Goal: Task Accomplishment & Management: Complete application form

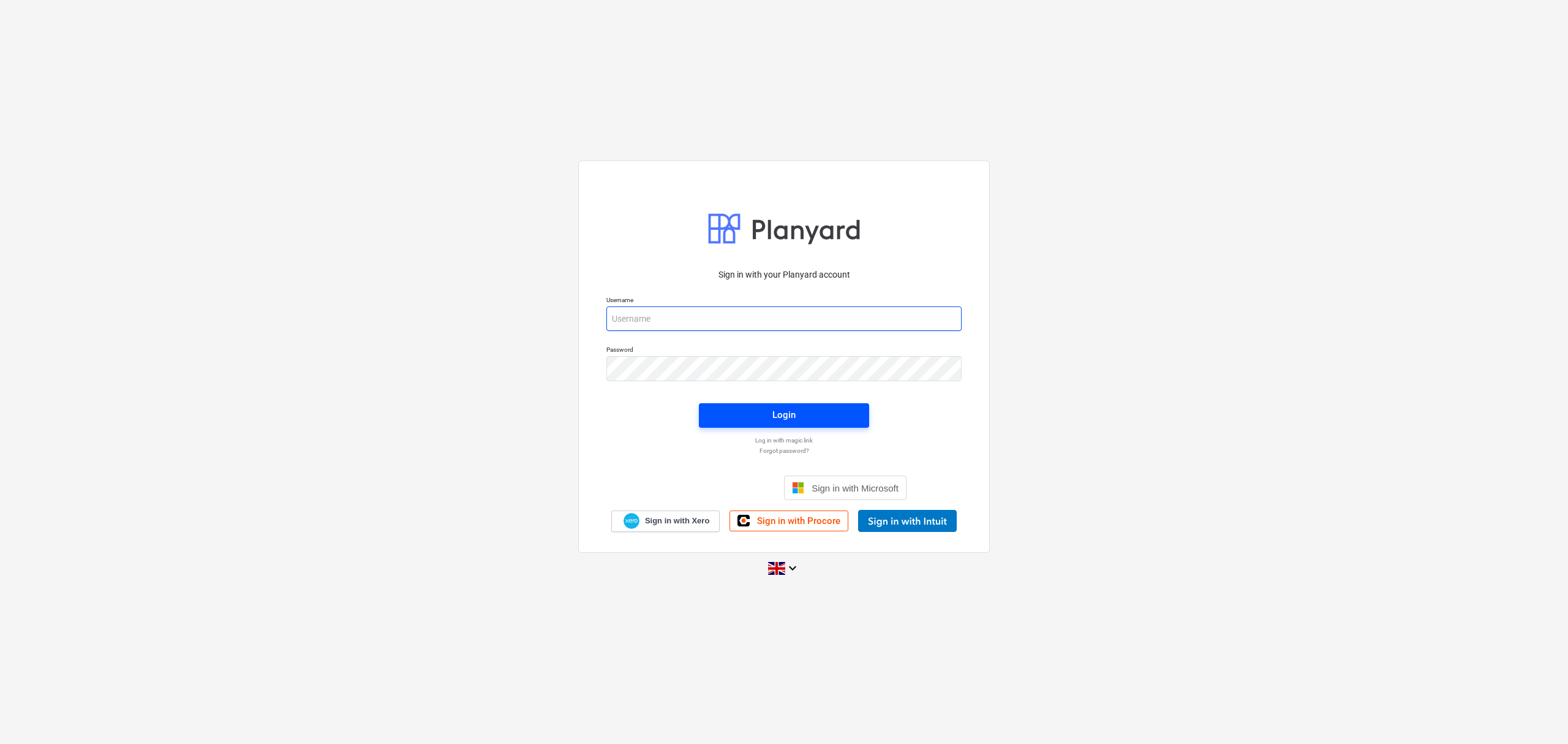
type input "[PERSON_NAME][EMAIL_ADDRESS][PERSON_NAME][DOMAIN_NAME]"
click at [762, 416] on span "Login" at bounding box center [784, 415] width 141 height 16
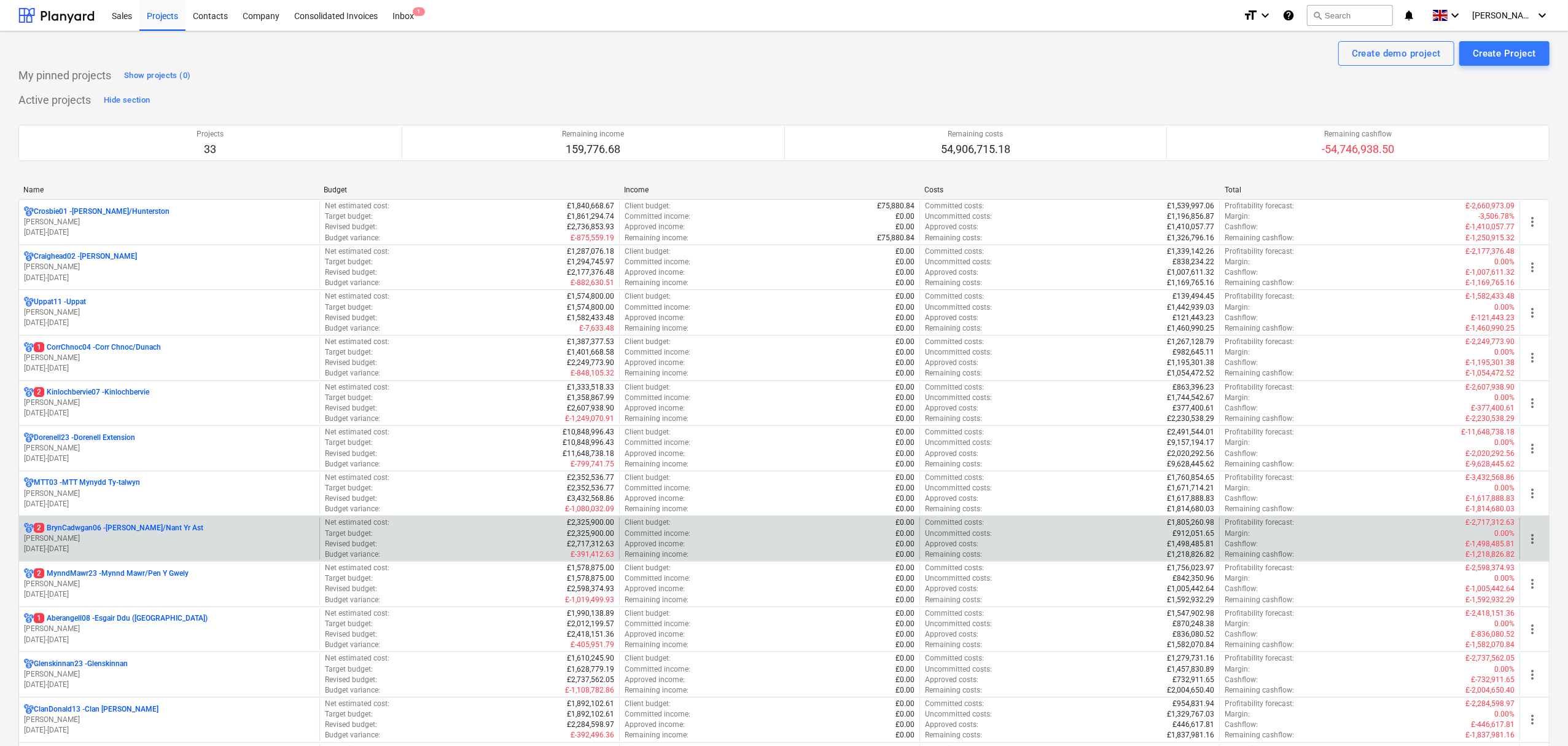
click at [102, 529] on p "2 BrynCadwgan06 - [PERSON_NAME]/Nant Yr Ast" at bounding box center [118, 528] width 169 height 11
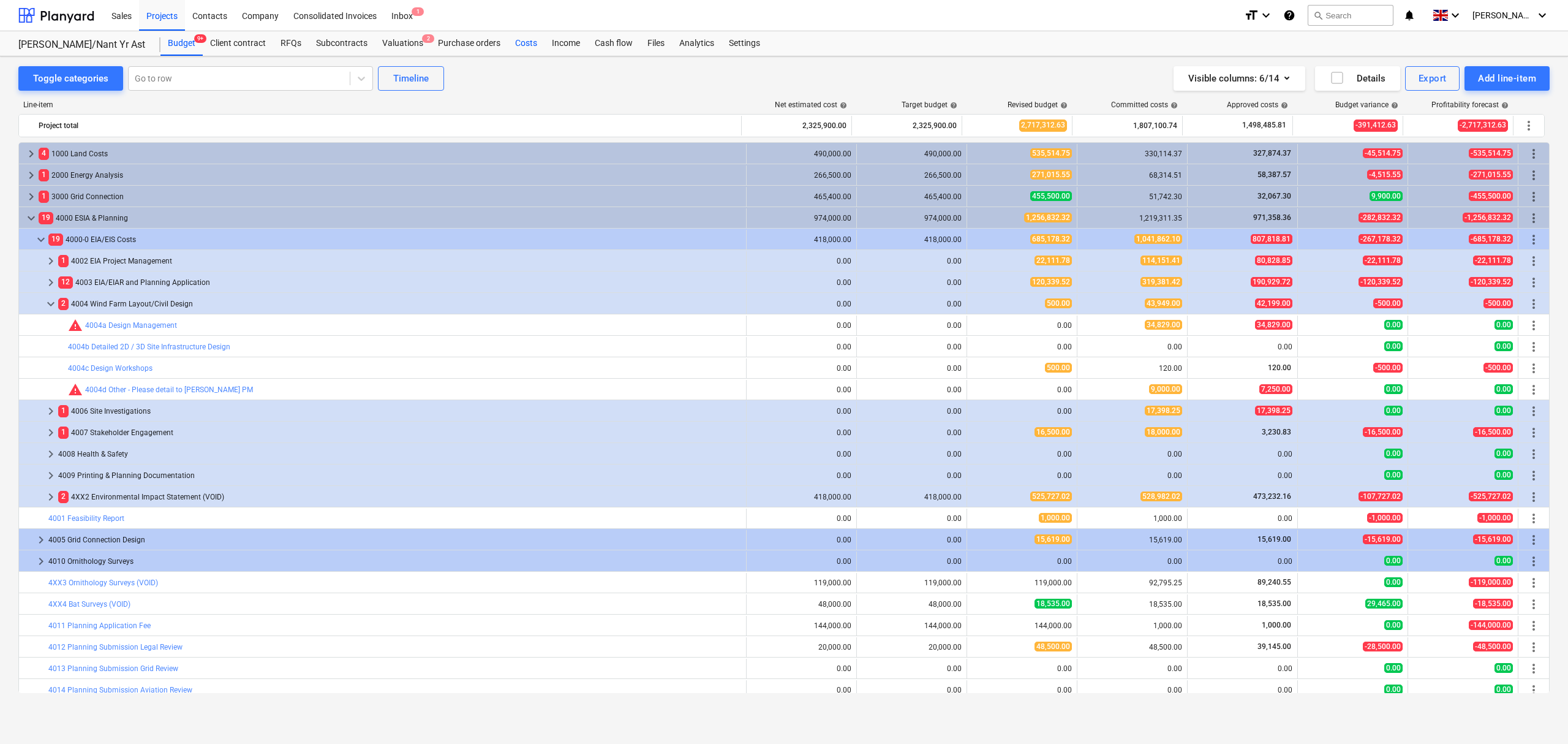
click at [530, 42] on div "Costs" at bounding box center [526, 44] width 36 height 24
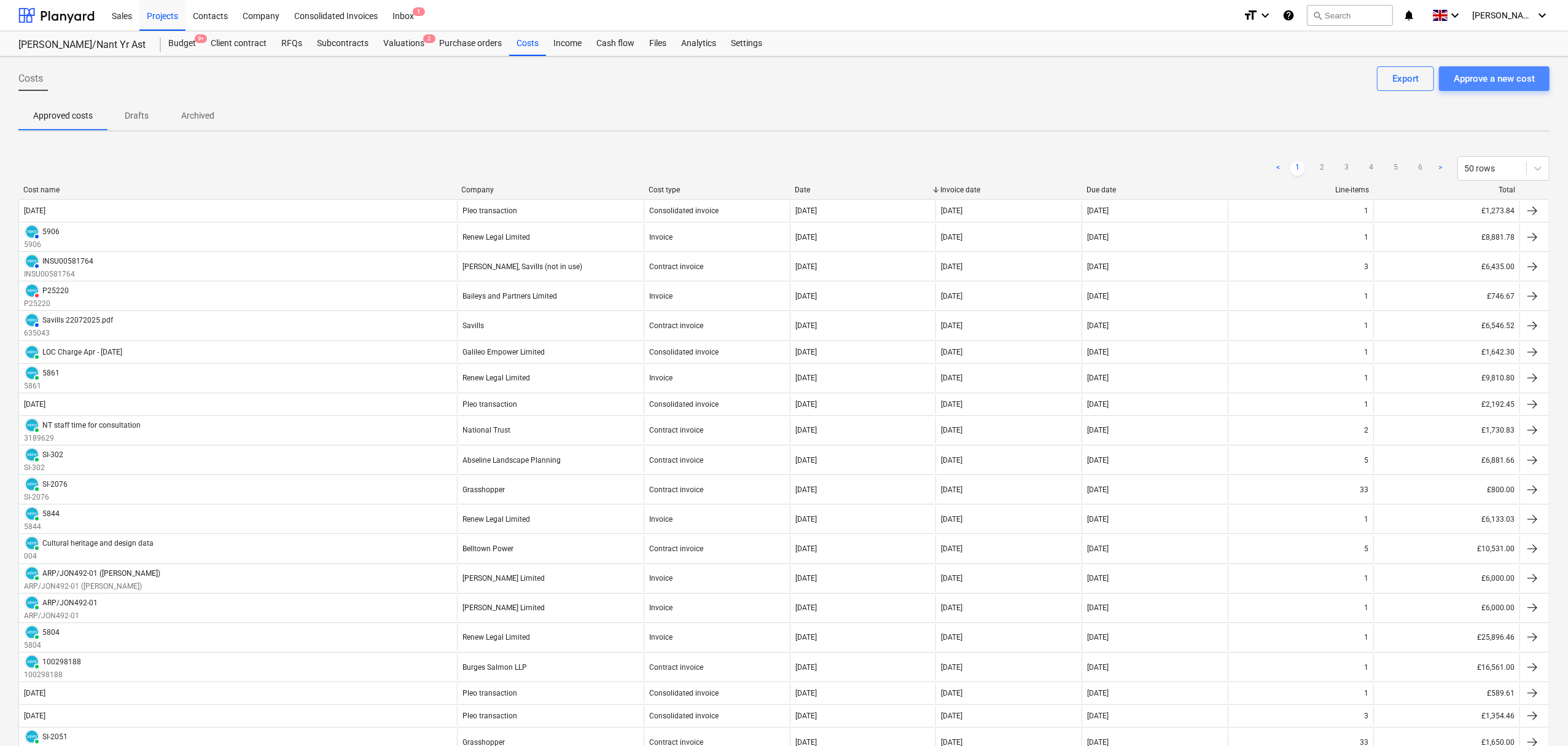
click at [1491, 82] on div "Approve a new cost" at bounding box center [1494, 79] width 81 height 16
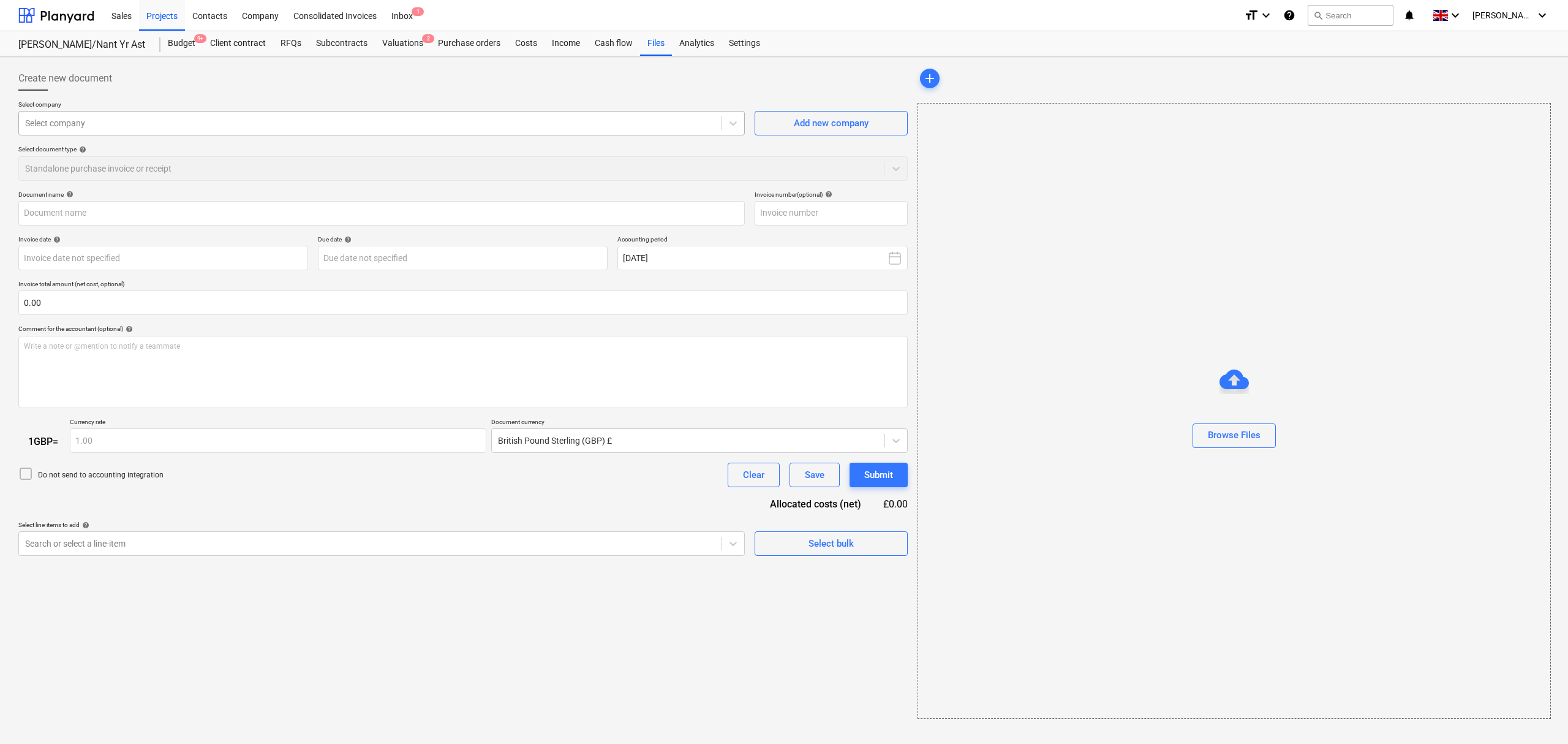
click at [332, 123] on div at bounding box center [370, 123] width 691 height 12
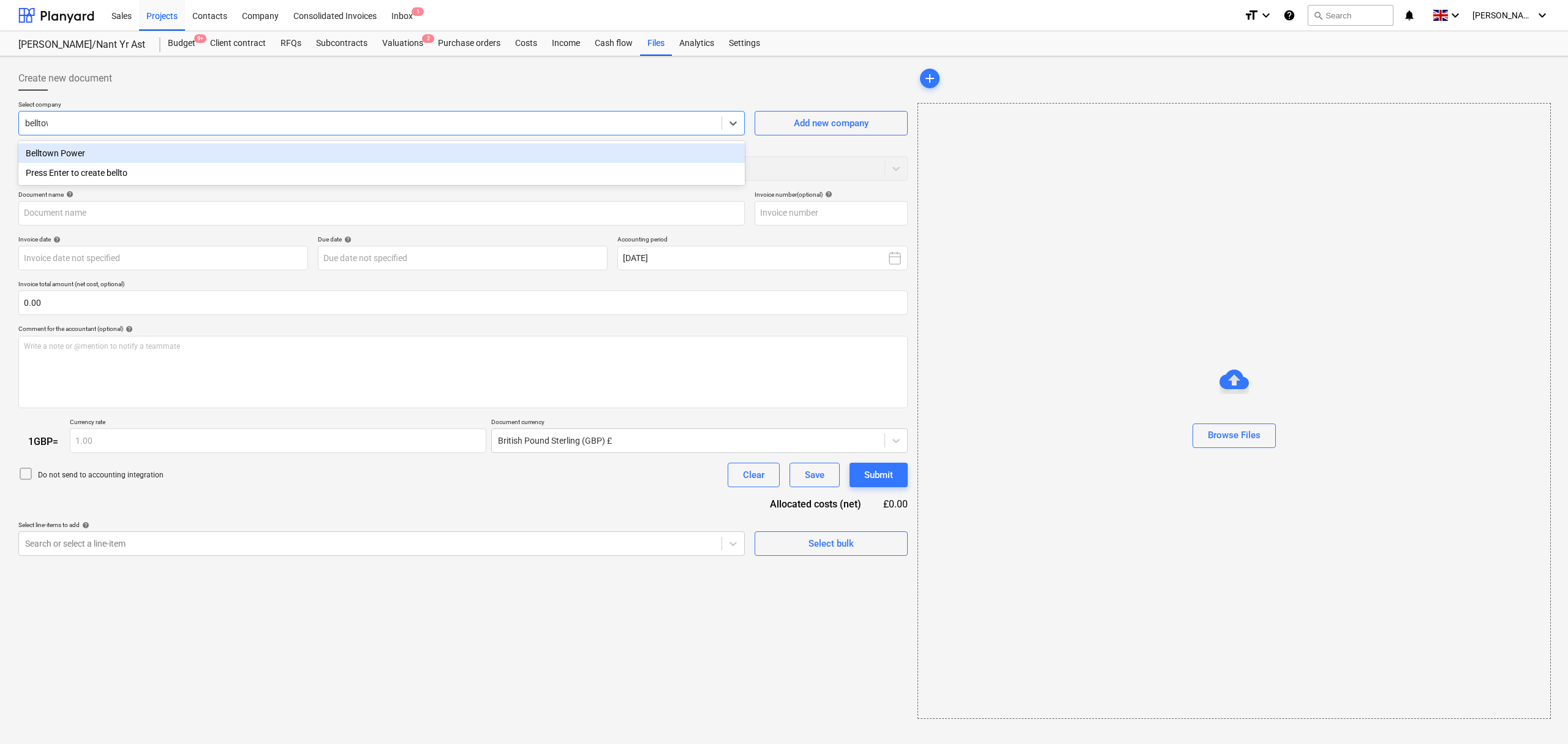
type input "[GEOGRAPHIC_DATA]"
click at [158, 157] on div "Belltown Power" at bounding box center [382, 152] width 726 height 19
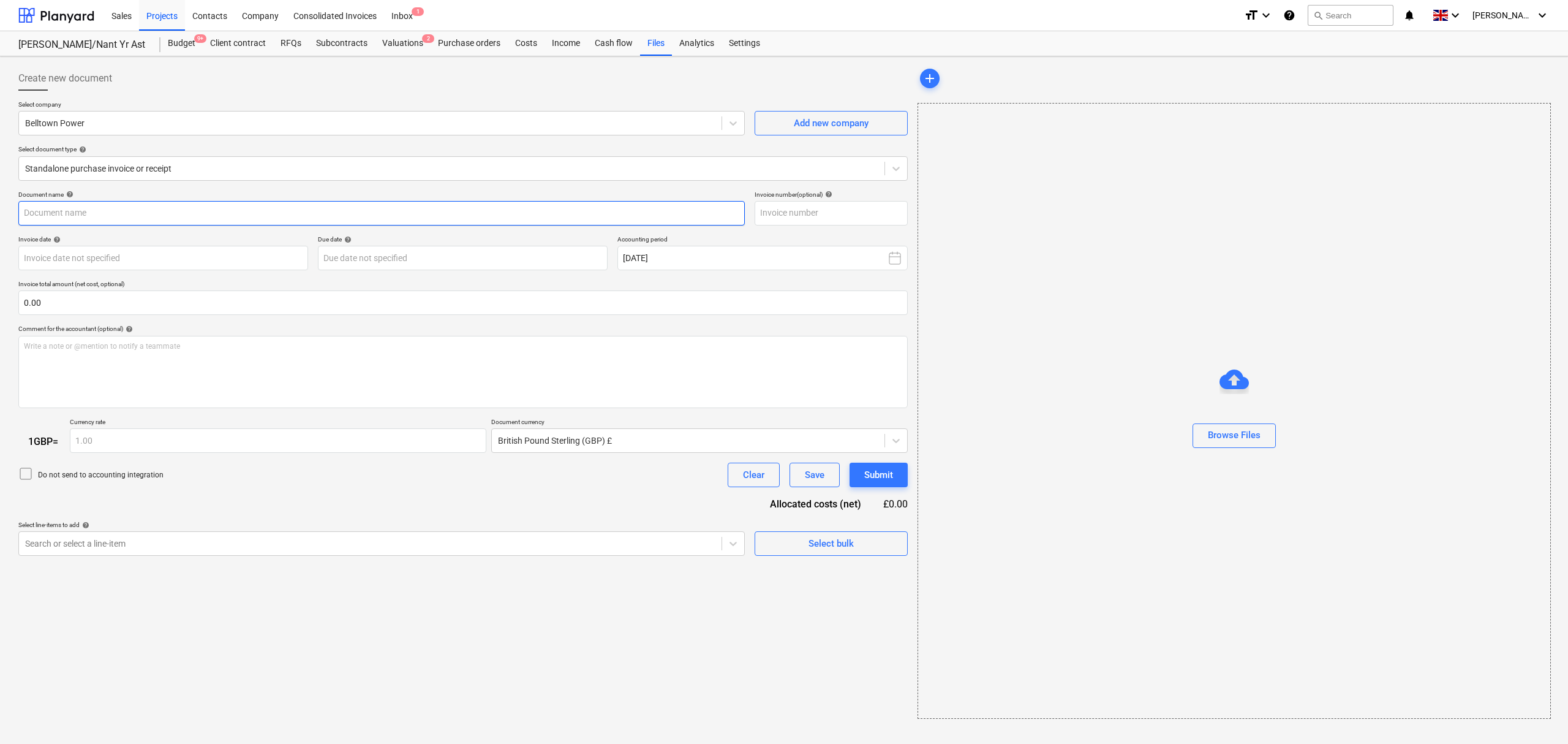
click at [175, 217] on input "text" at bounding box center [382, 213] width 726 height 24
click at [211, 212] on input "text" at bounding box center [382, 213] width 726 height 24
click at [160, 212] on input "text" at bounding box center [382, 213] width 726 height 24
click at [182, 168] on div at bounding box center [451, 168] width 853 height 12
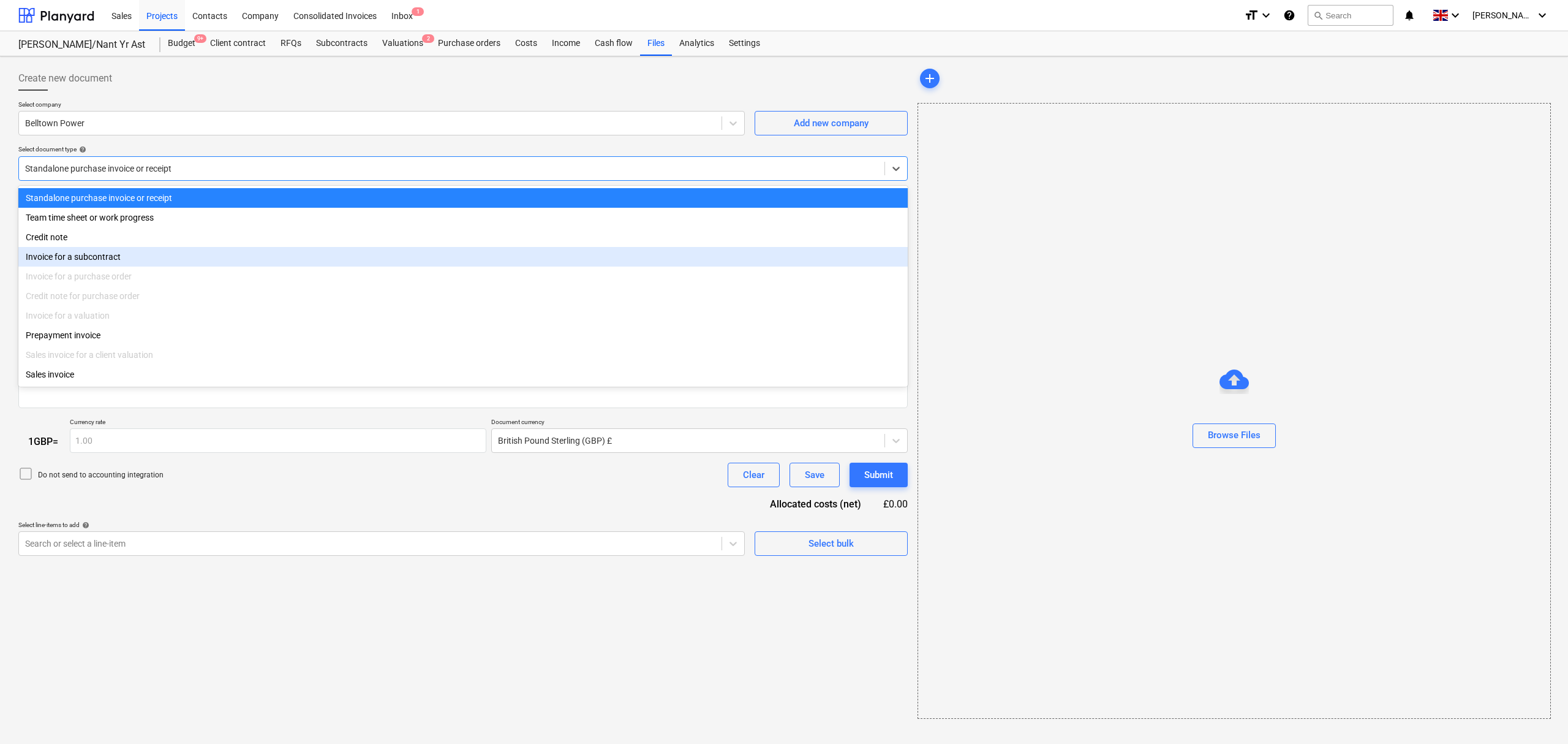
click at [131, 261] on div "Invoice for a subcontract" at bounding box center [463, 256] width 889 height 19
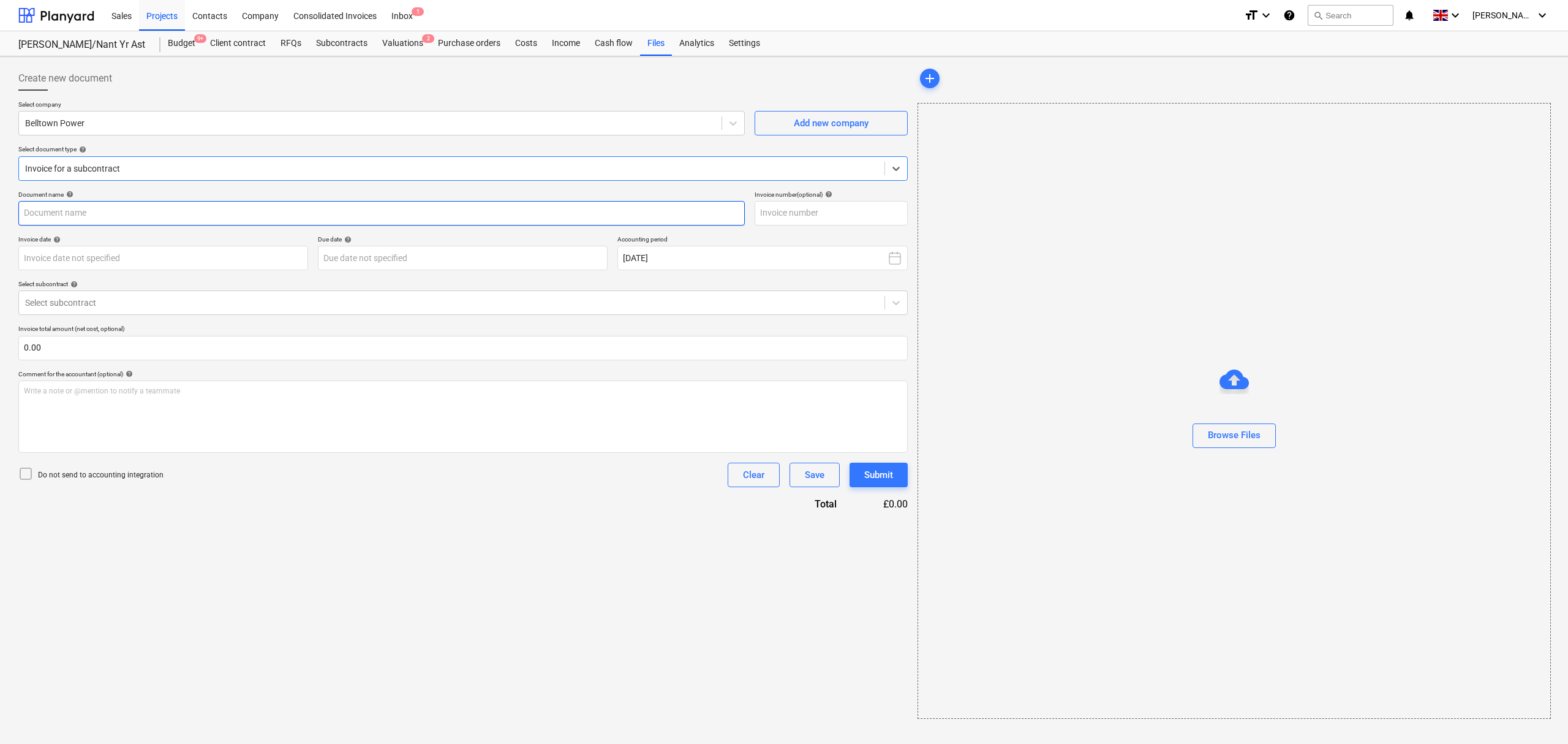
click at [150, 217] on input "text" at bounding box center [382, 213] width 726 height 24
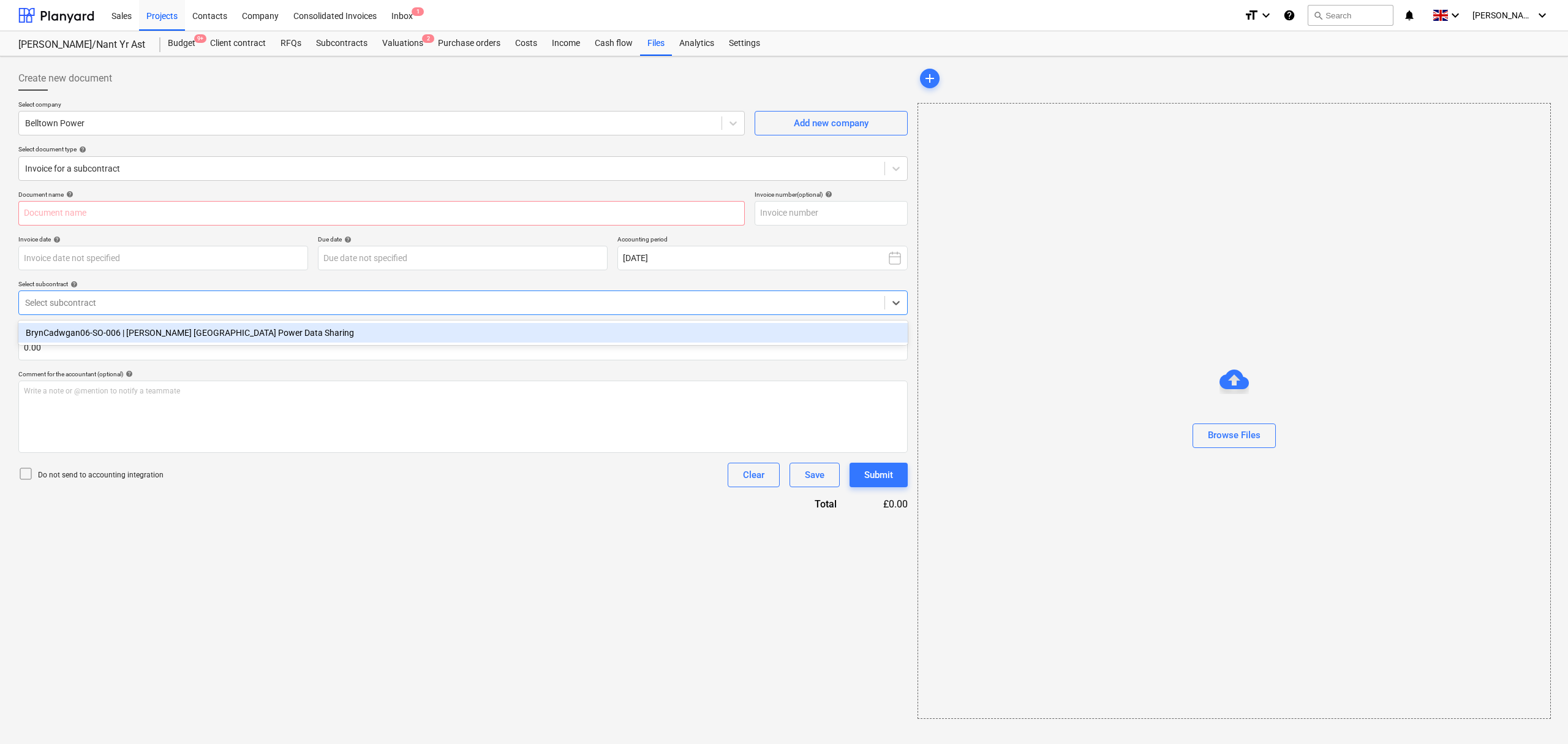
click at [130, 293] on div "Select subcontract" at bounding box center [463, 303] width 889 height 24
click at [138, 336] on div "BrynCadwgan06-SO-006 | [PERSON_NAME] [GEOGRAPHIC_DATA] Power Data Sharing" at bounding box center [463, 333] width 889 height 19
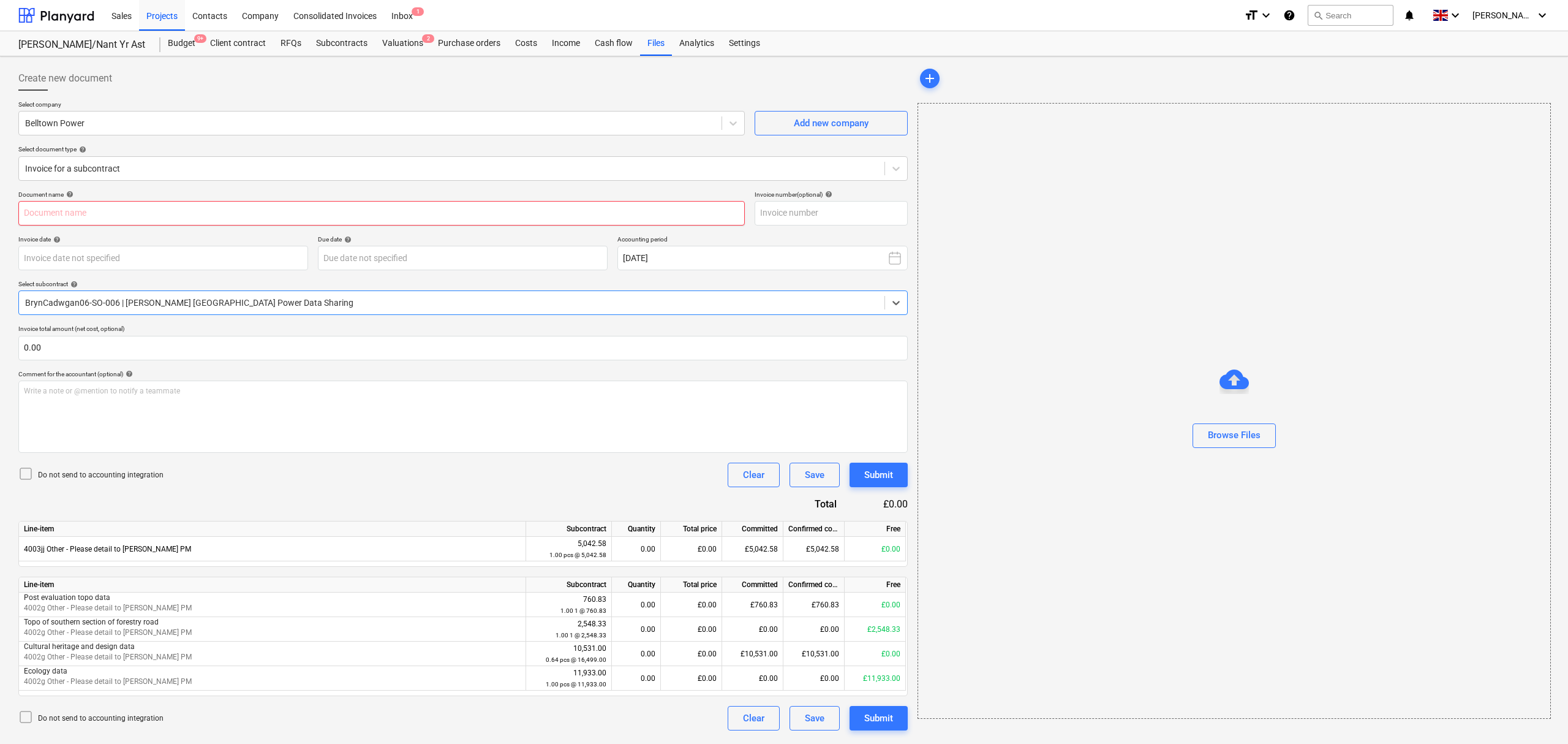
click at [131, 211] on input "text" at bounding box center [382, 213] width 726 height 24
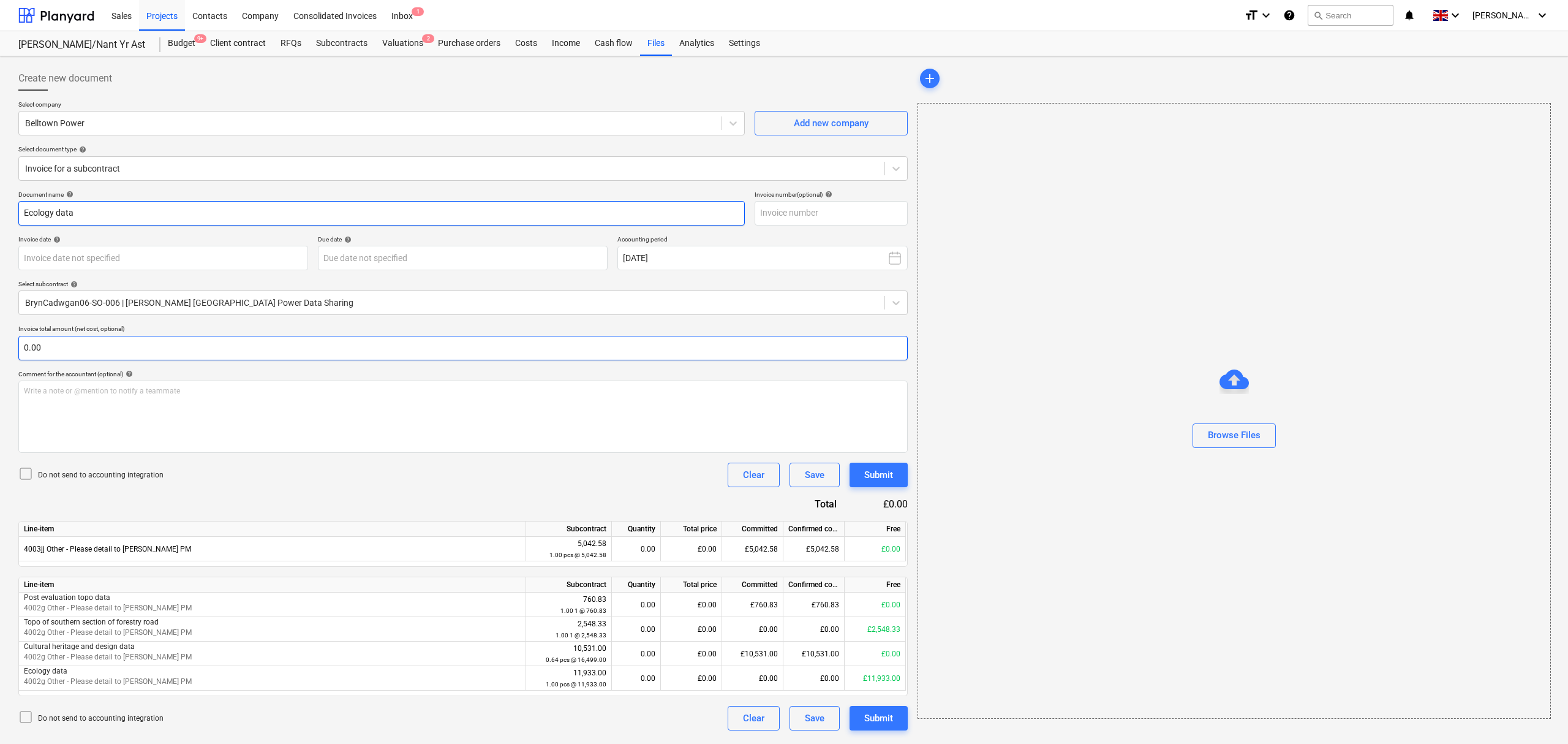
type input "Ecology data"
click at [217, 344] on input "text" at bounding box center [463, 348] width 889 height 24
type input "0.00"
click at [349, 47] on div "Subcontracts" at bounding box center [342, 44] width 66 height 24
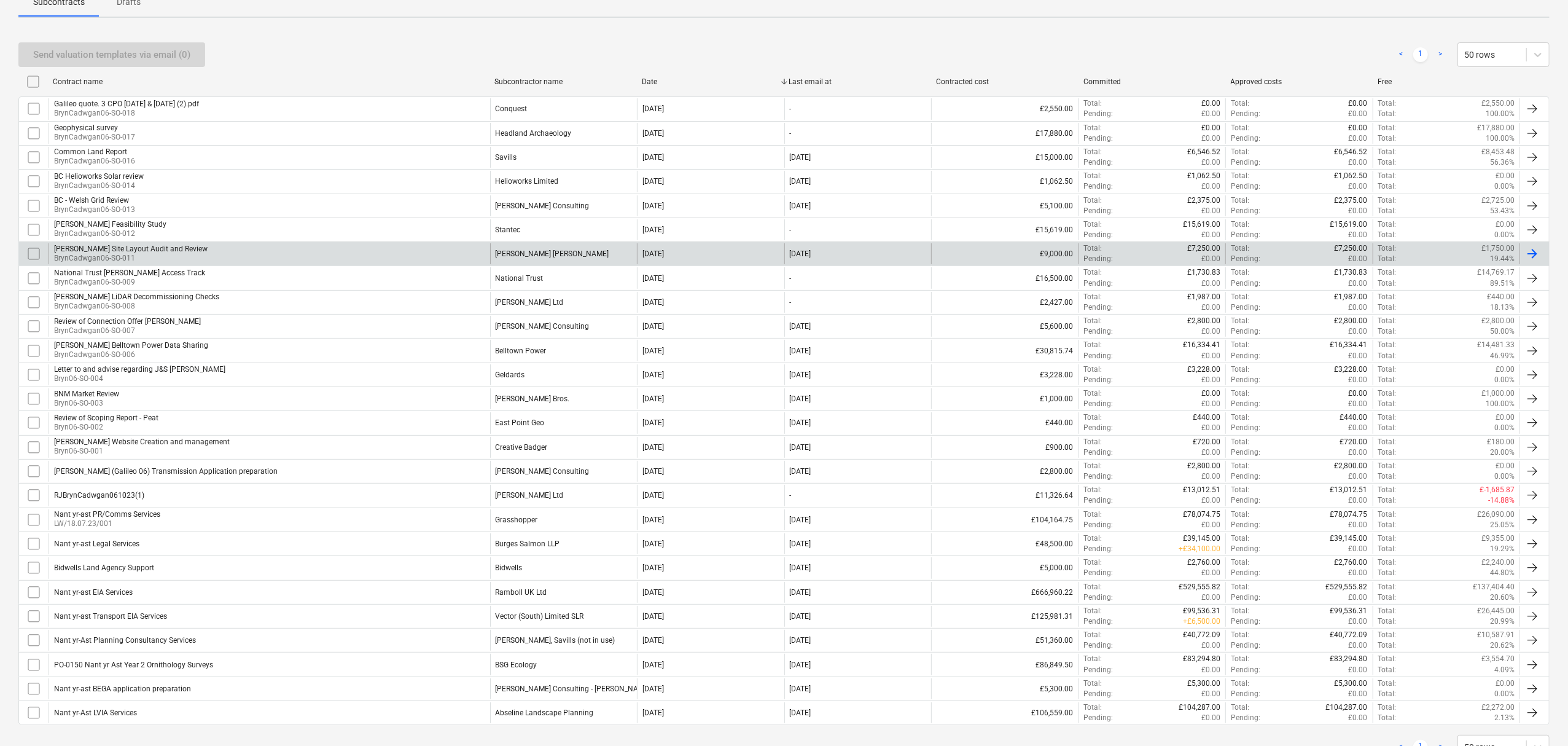
scroll to position [164, 0]
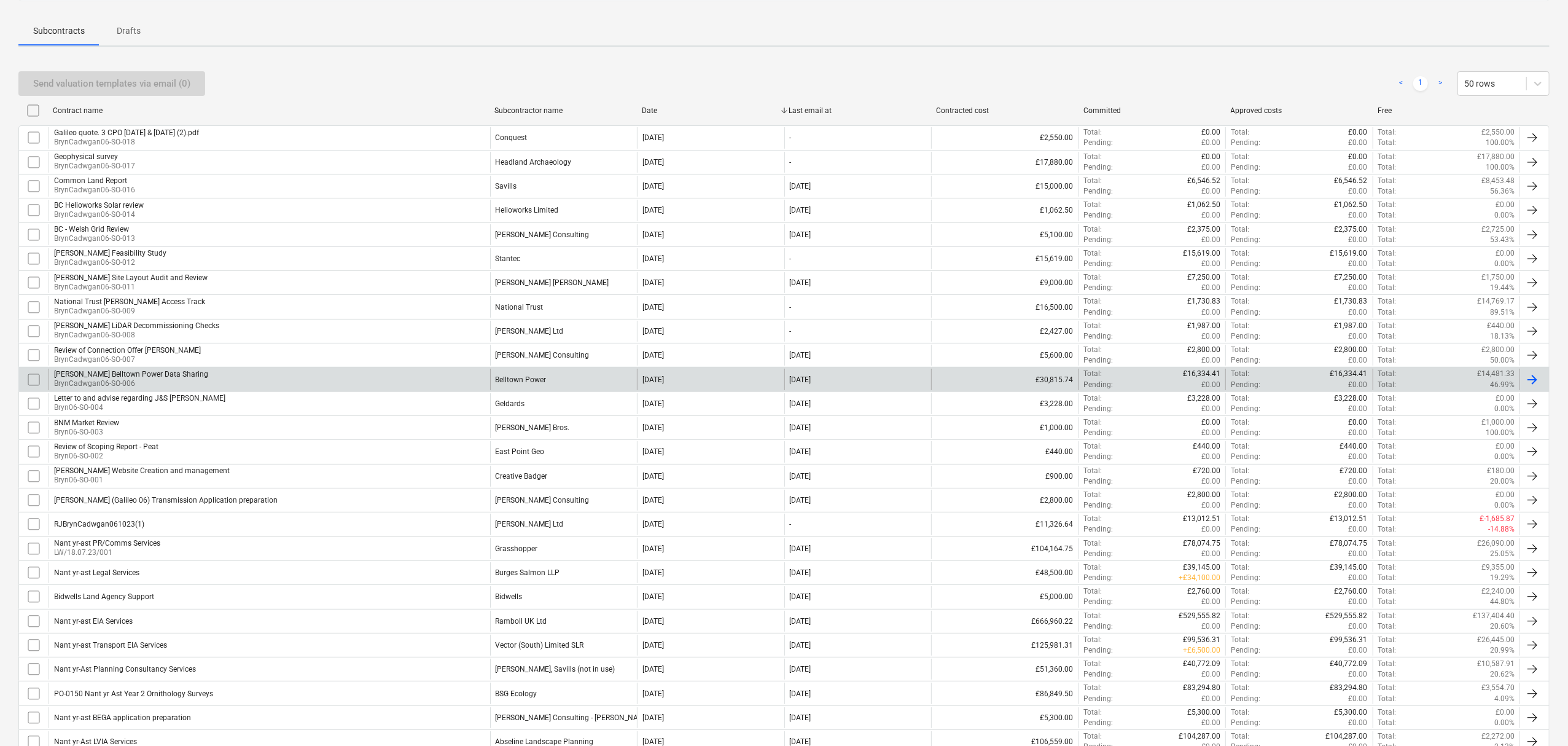
click at [169, 377] on div "[PERSON_NAME] Belltown Power Data Sharing" at bounding box center [130, 374] width 154 height 9
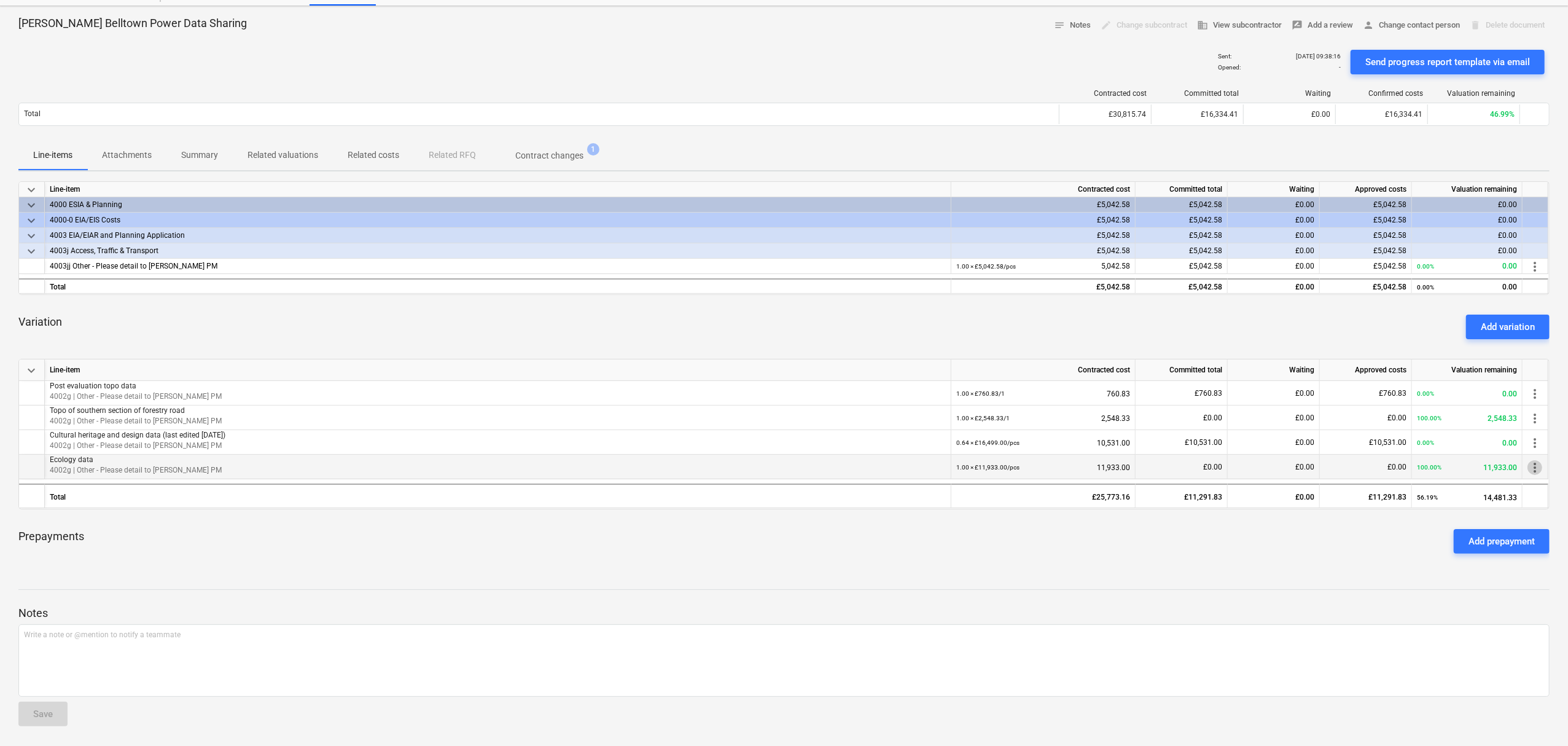
click at [1536, 467] on span "more_vert" at bounding box center [1535, 468] width 15 height 15
click at [1531, 468] on li "Edit" at bounding box center [1539, 468] width 47 height 28
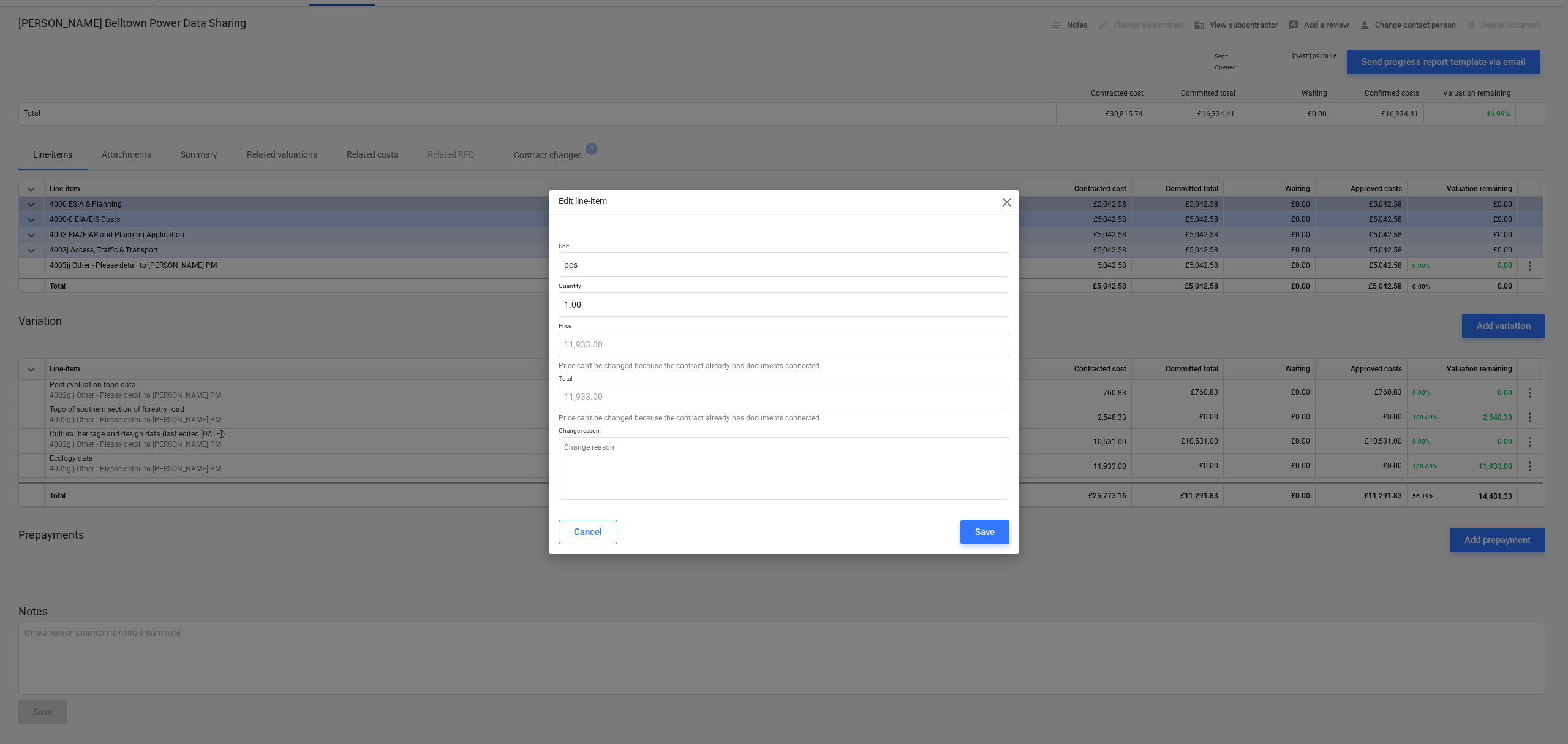
type textarea "x"
click at [593, 305] on input "1" at bounding box center [784, 305] width 451 height 24
type input "1."
type textarea "x"
type input "1.0"
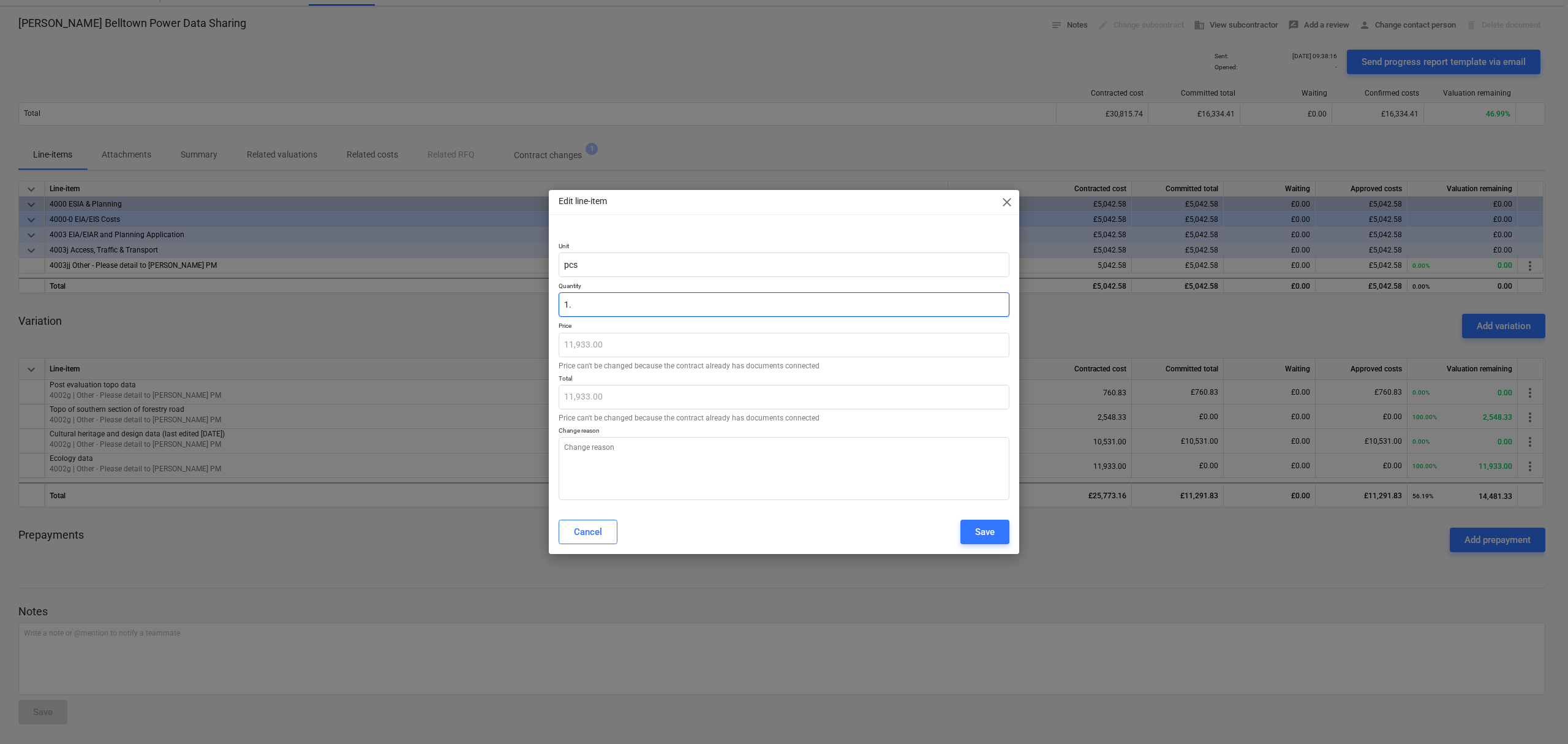
type textarea "x"
type input "1.00"
type textarea "x"
type input "1.005"
type textarea "x"
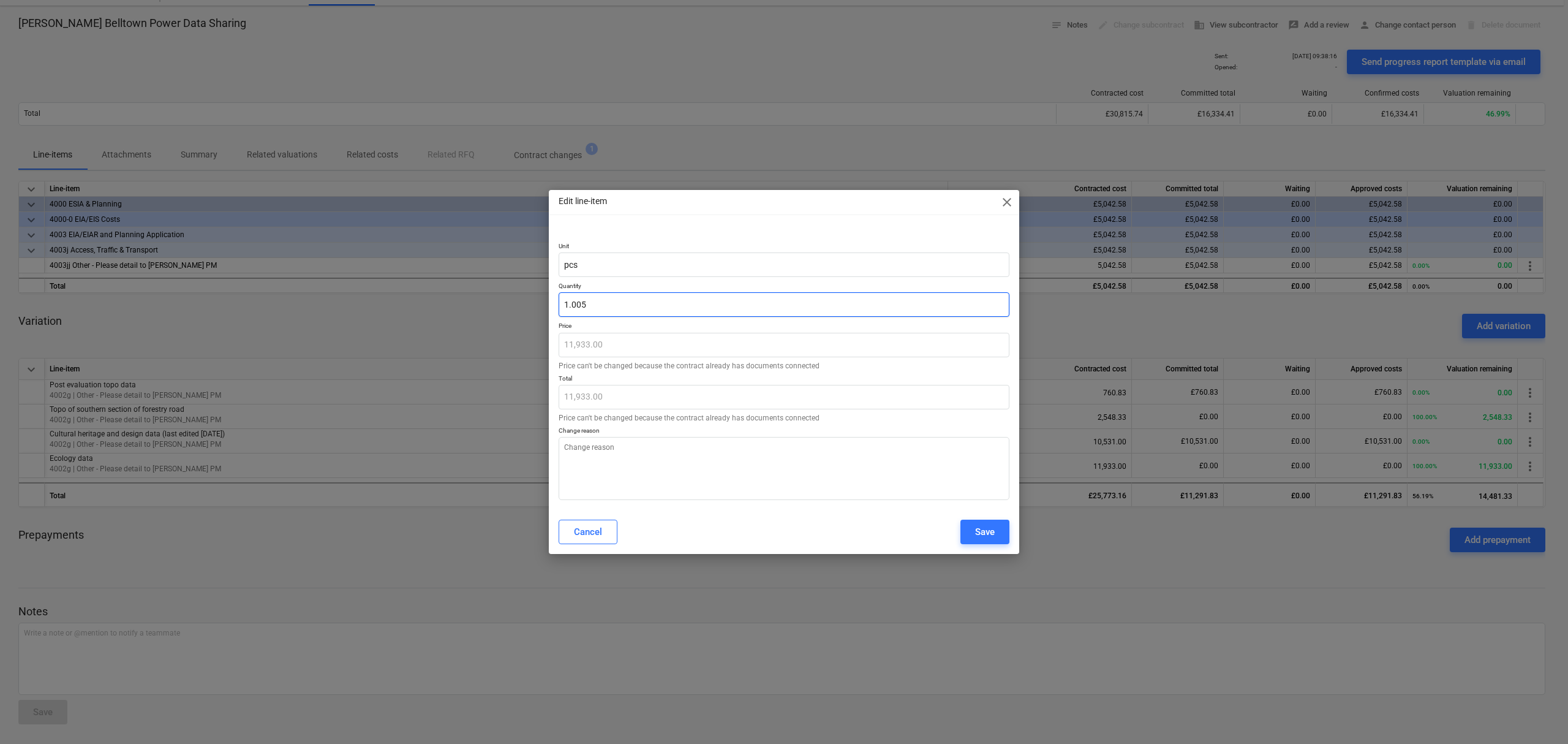
type input "11,992.67"
type input "1.0050"
type textarea "x"
type input "1.00502"
type textarea "x"
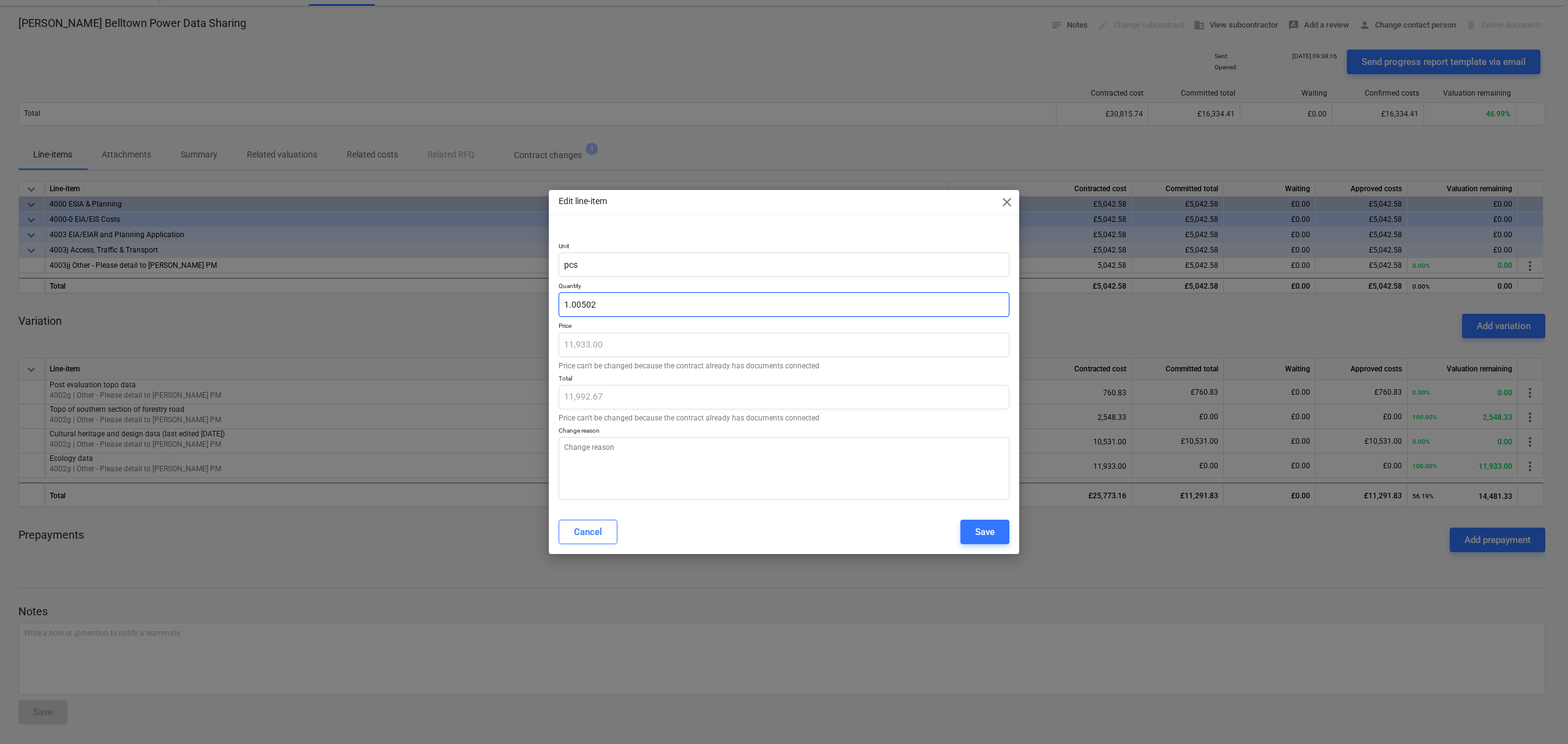
type input "11,992.90"
type input "1.005027"
type textarea "x"
type input "11,992.99"
type input "1.0050272"
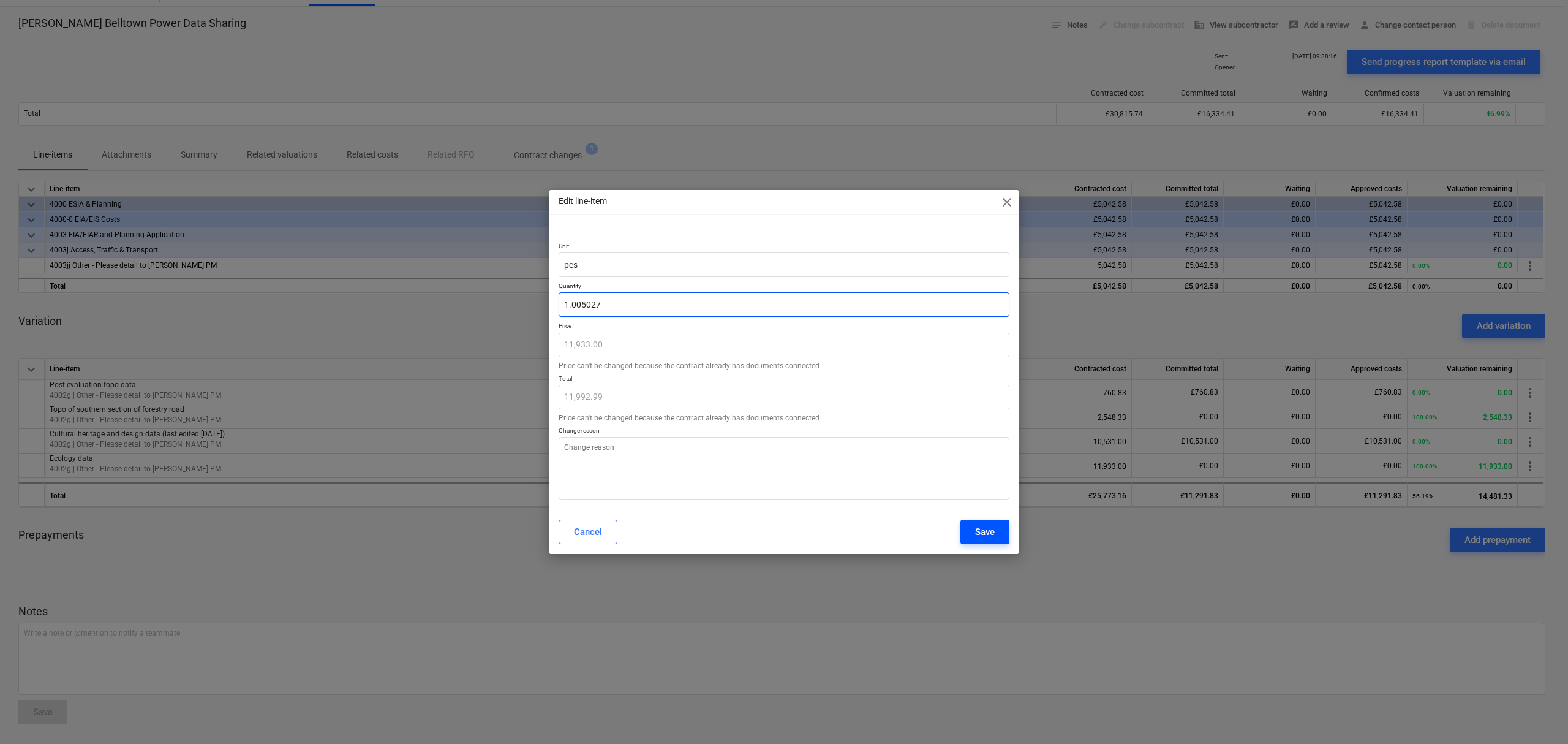
type textarea "x"
type input "1.00502723"
type textarea "x"
type input "1.005027235"
type textarea "x"
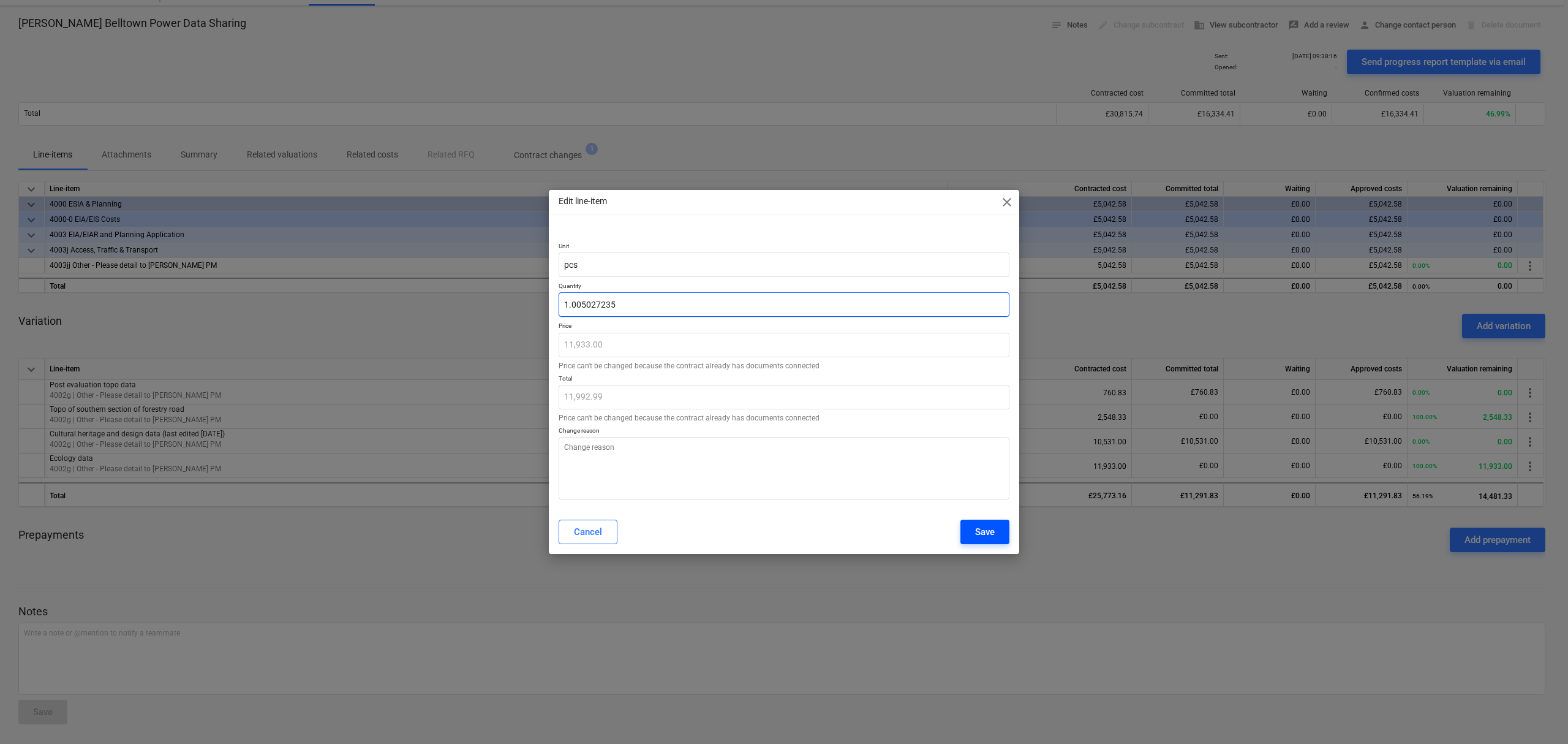
type input "1.0050272353"
type textarea "x"
type input "1.00502723539"
type textarea "x"
type input "1.005027235397"
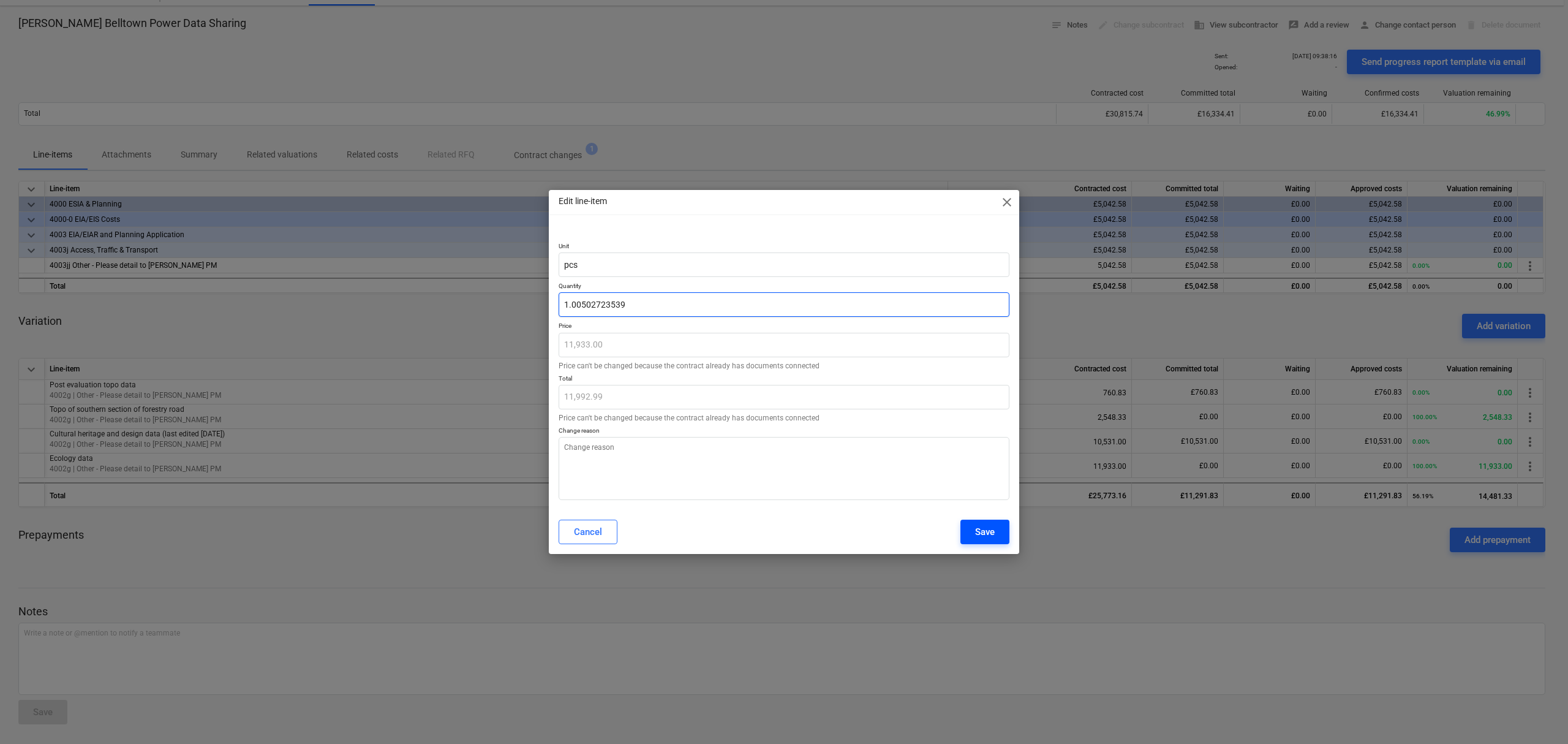
type textarea "x"
type input "1.01"
type textarea "x"
click at [883, 471] on textarea at bounding box center [784, 469] width 451 height 63
type textarea "s"
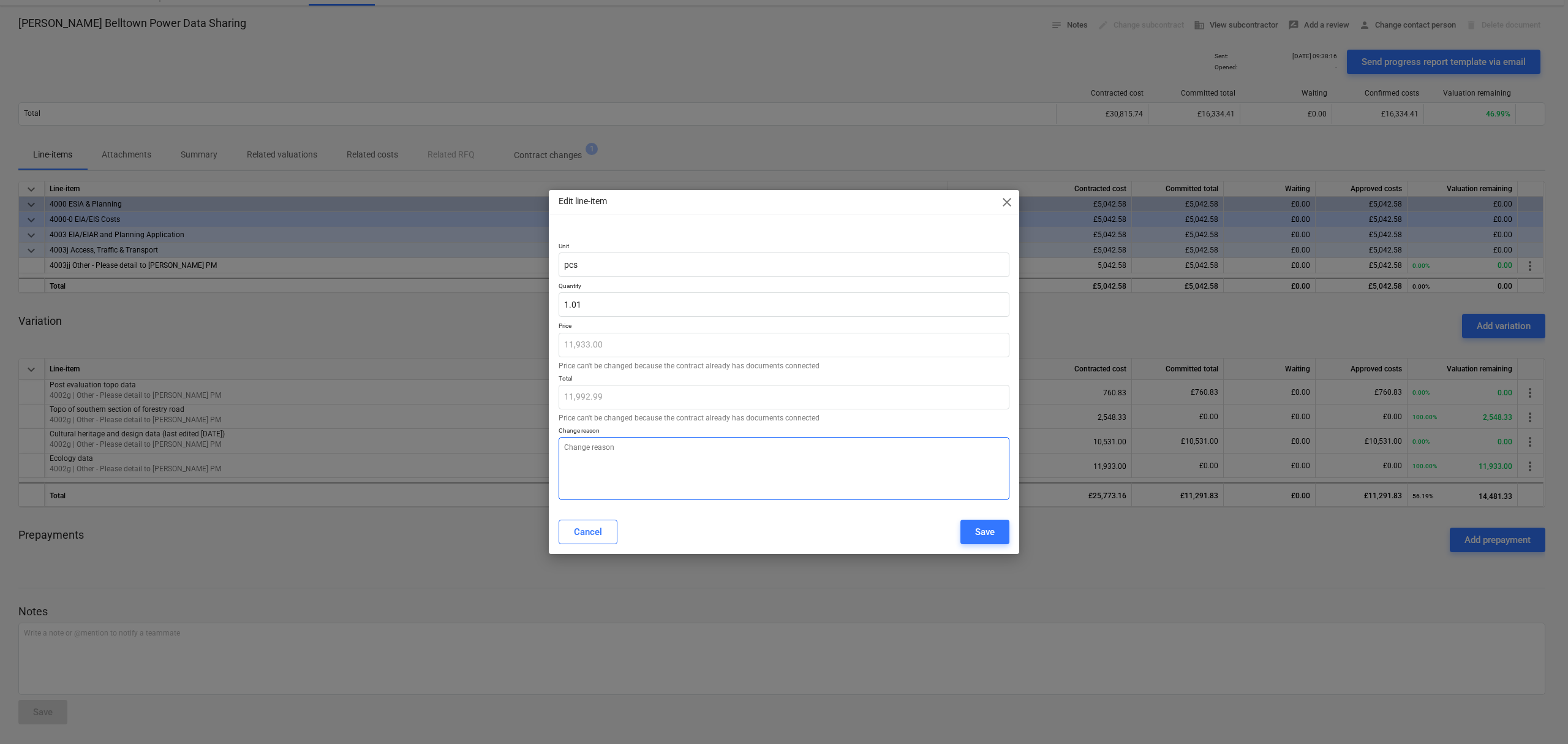
type textarea "x"
type textarea "sl"
type textarea "x"
type textarea "sli"
type textarea "x"
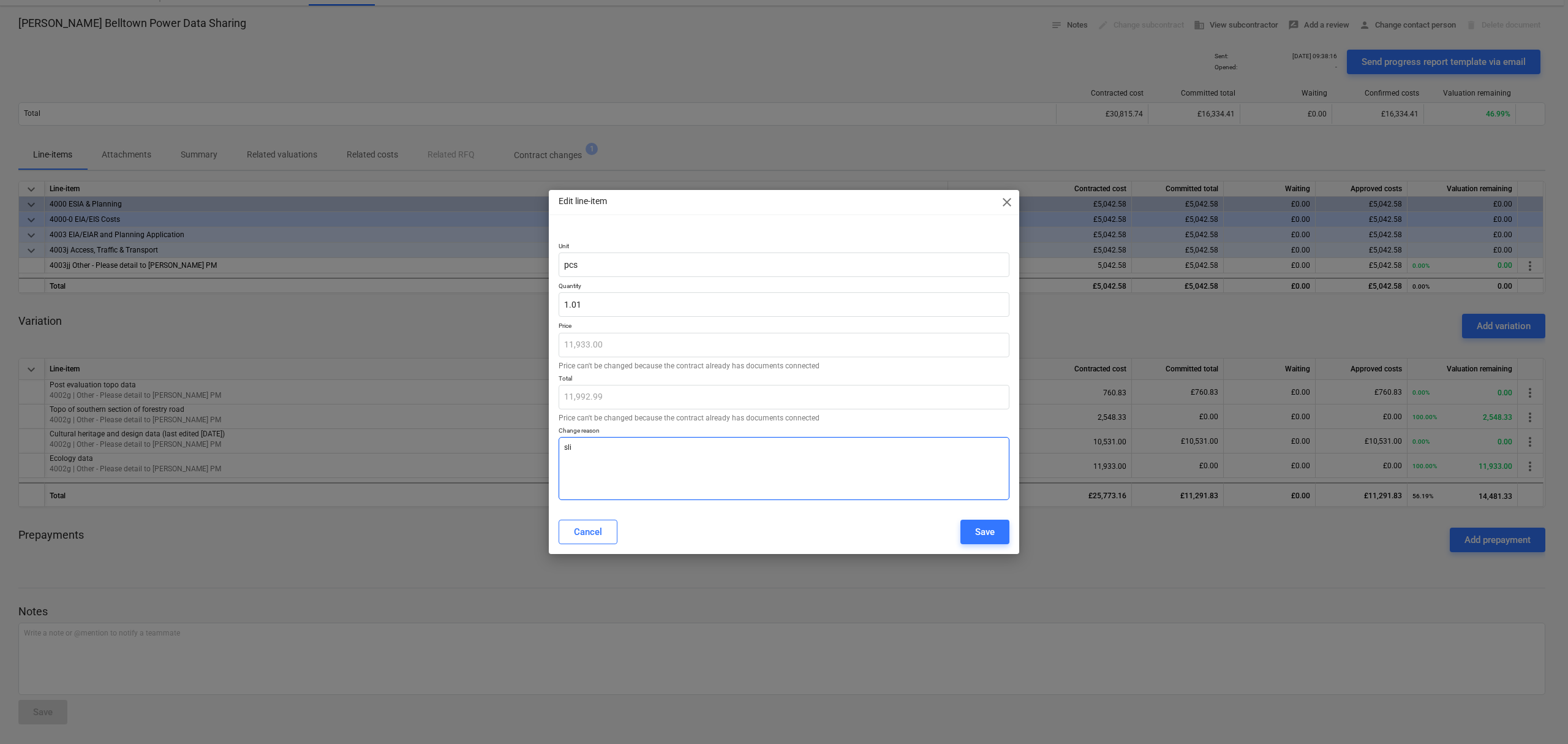
type textarea "slig"
type textarea "x"
type textarea "[PERSON_NAME]"
type textarea "x"
type textarea "slight"
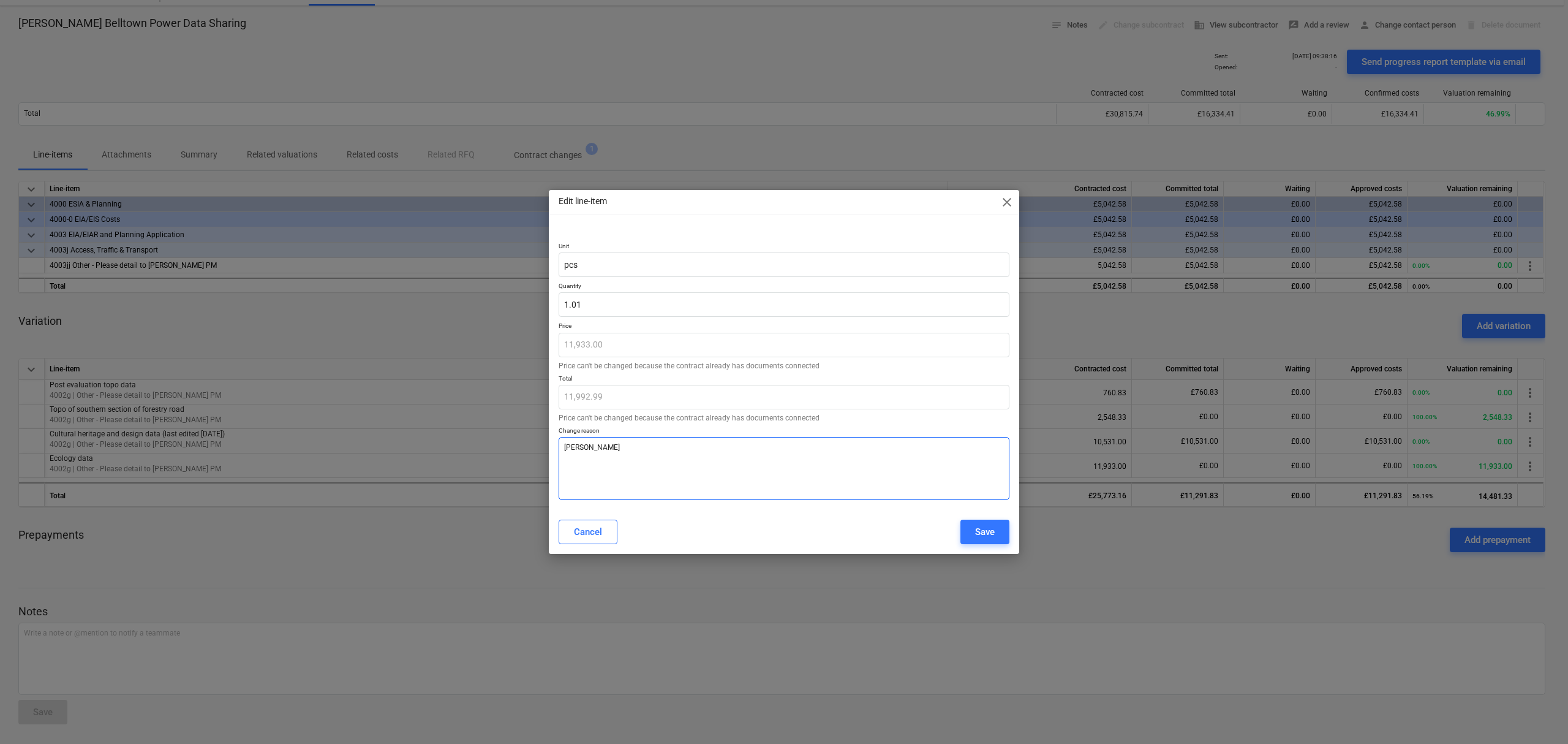
type textarea "x"
type textarea "slight"
type textarea "x"
type textarea "slight d"
type textarea "x"
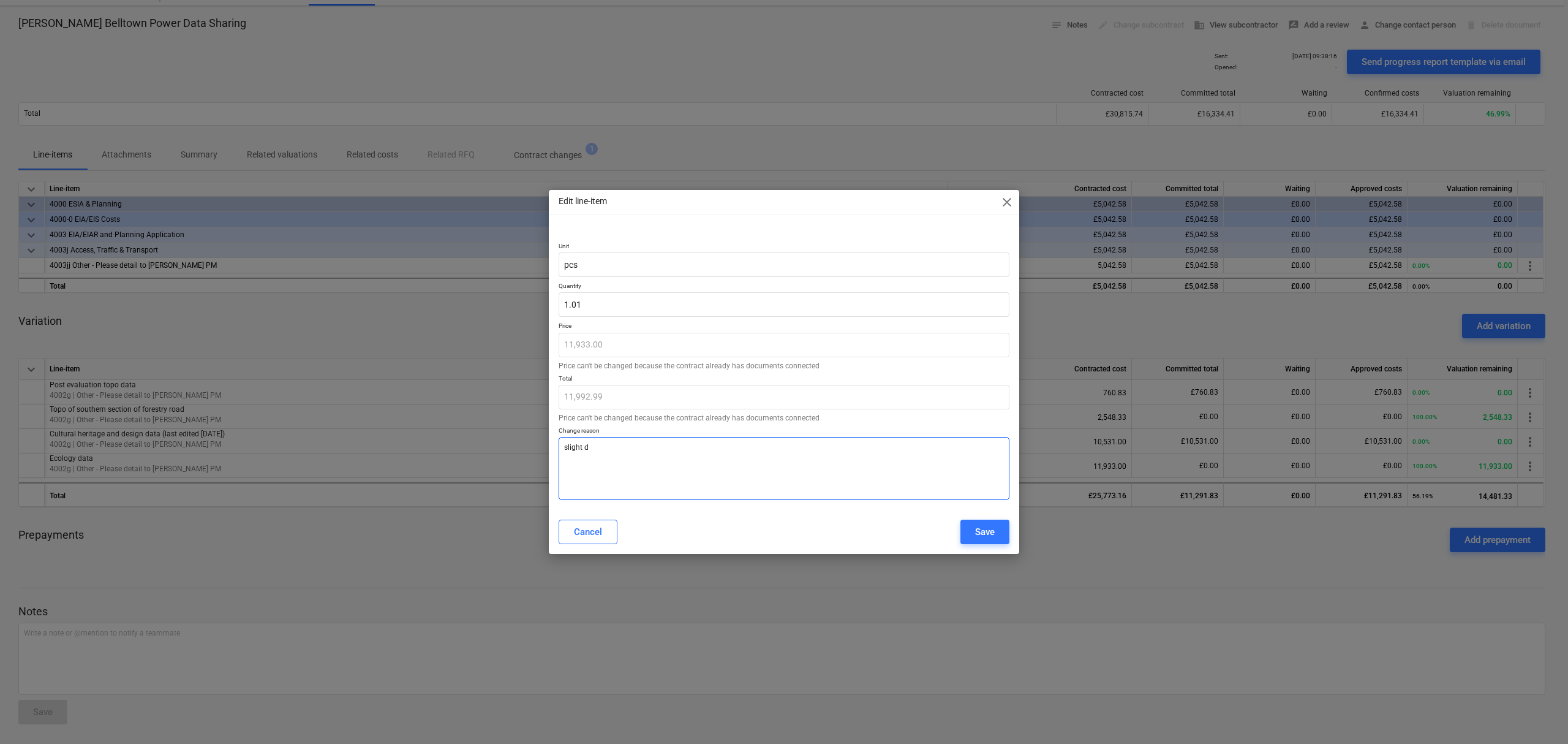
type textarea "slight di"
type textarea "x"
type textarea "slight dif"
type textarea "x"
type textarea "slight diff"
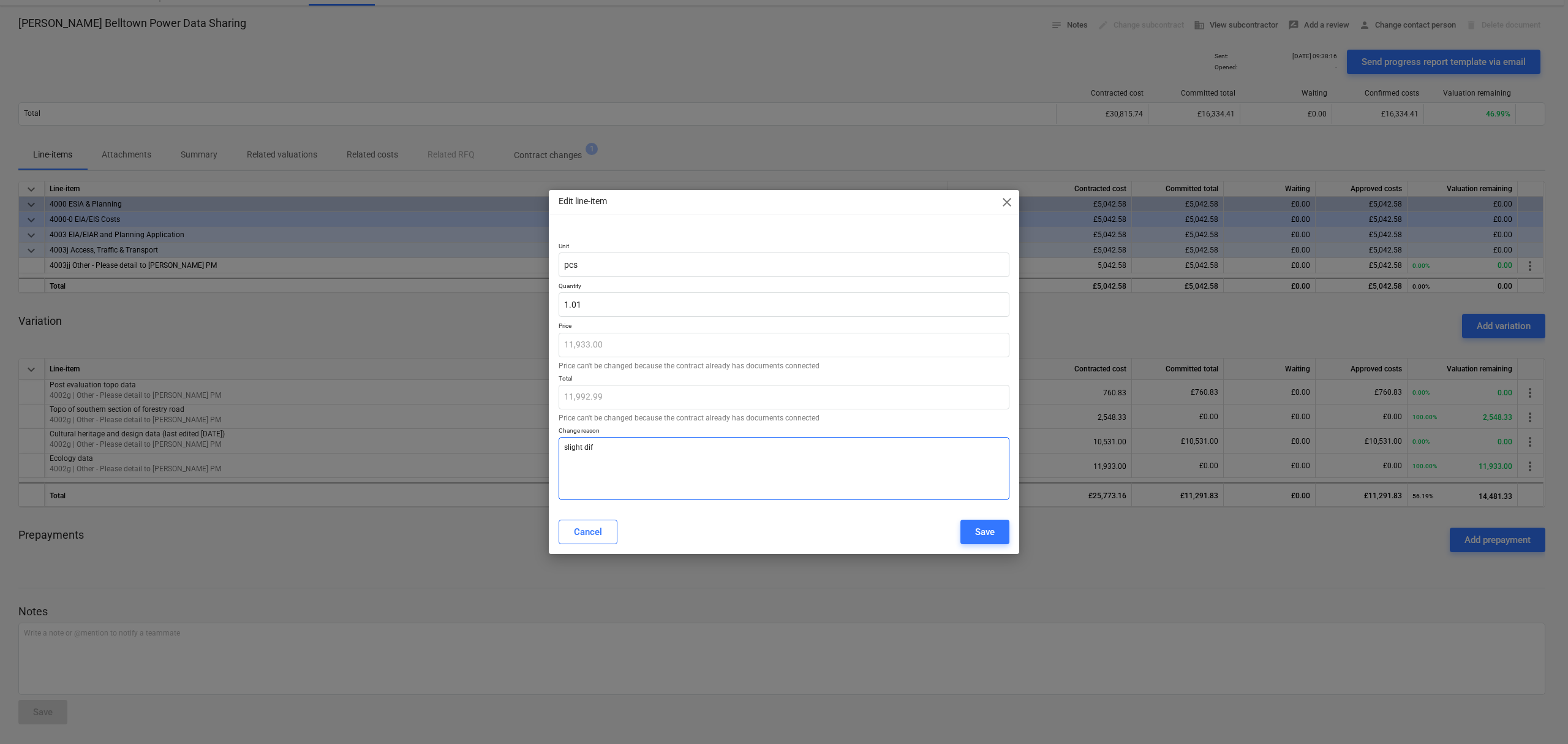
type textarea "x"
type textarea "slight diffe"
type textarea "x"
type textarea "slight differ"
type textarea "x"
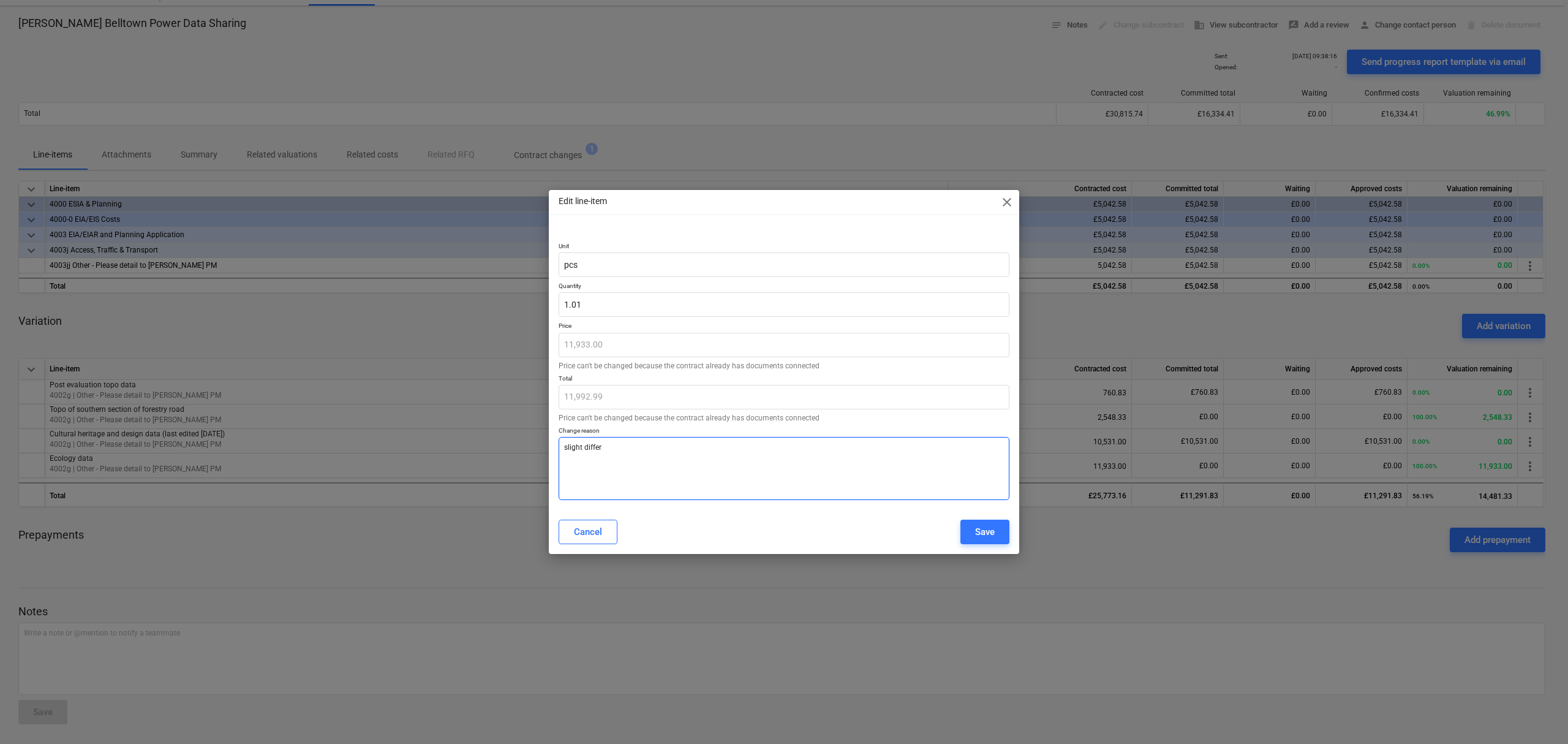
type textarea "slight differe"
type textarea "x"
type textarea "slight differen"
type textarea "x"
type textarea "slight differenc"
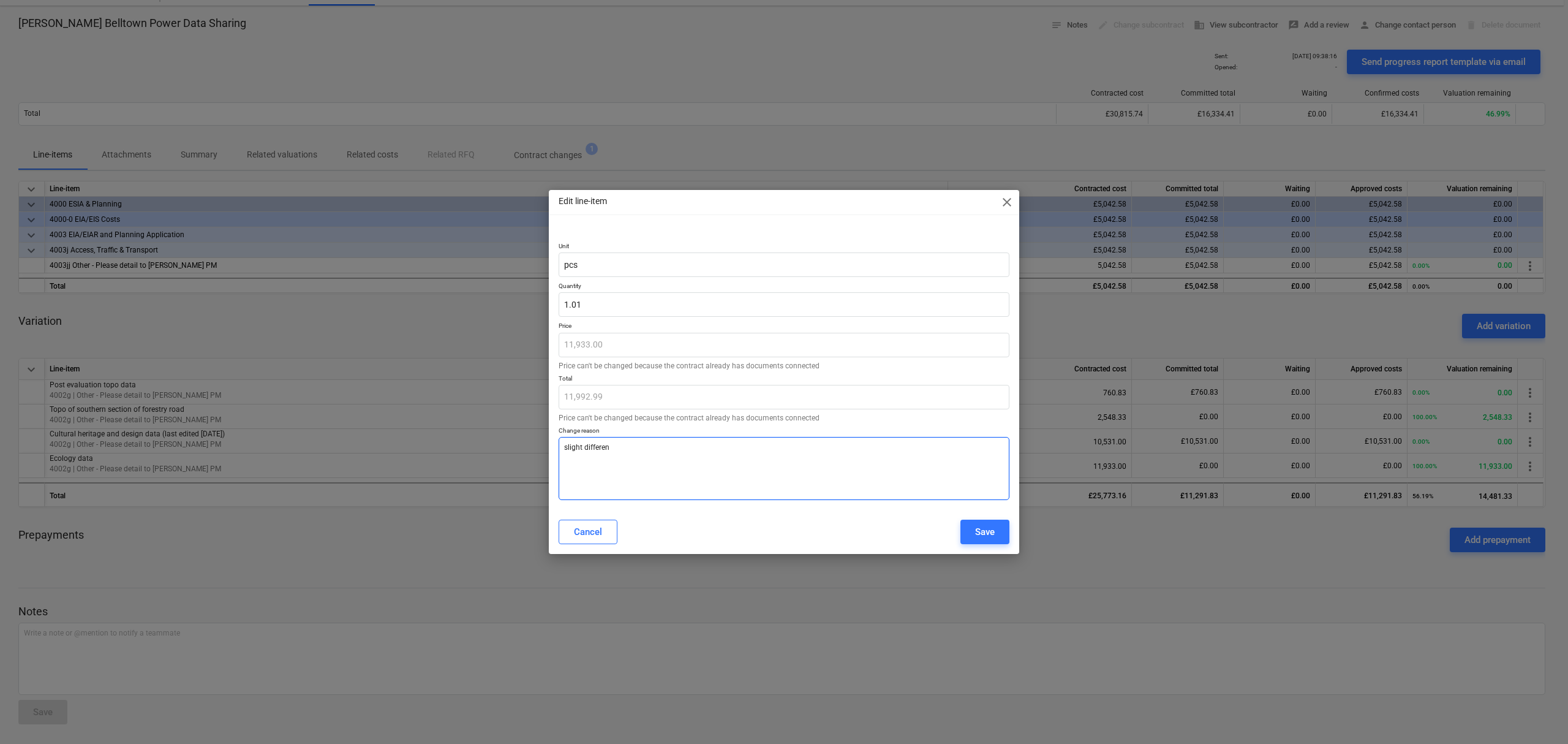
type textarea "x"
type textarea "slight difference"
type textarea "x"
type textarea "slight difference"
type textarea "x"
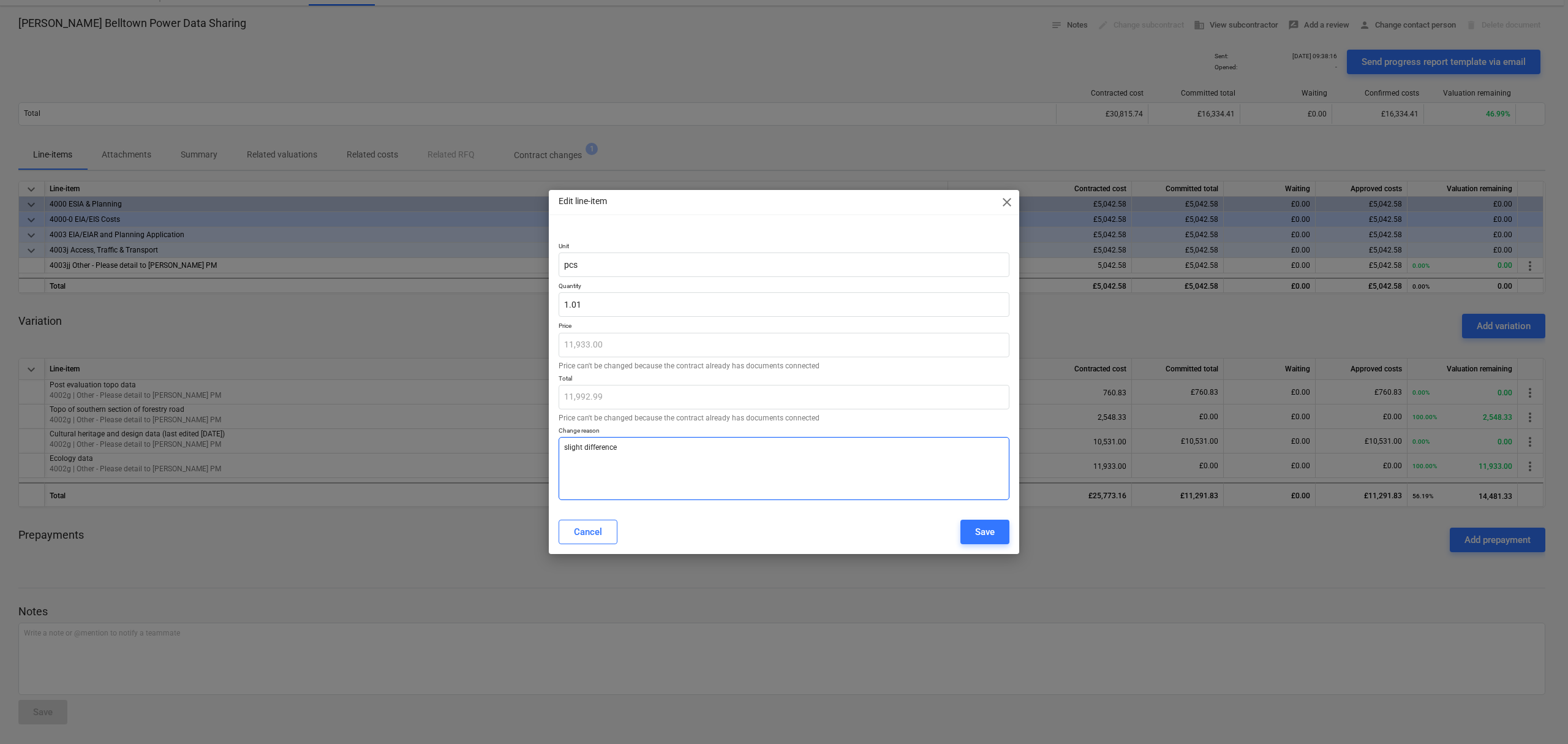
type textarea "slight difference i"
type textarea "x"
type textarea "slight difference in"
type textarea "x"
type textarea "slight difference in"
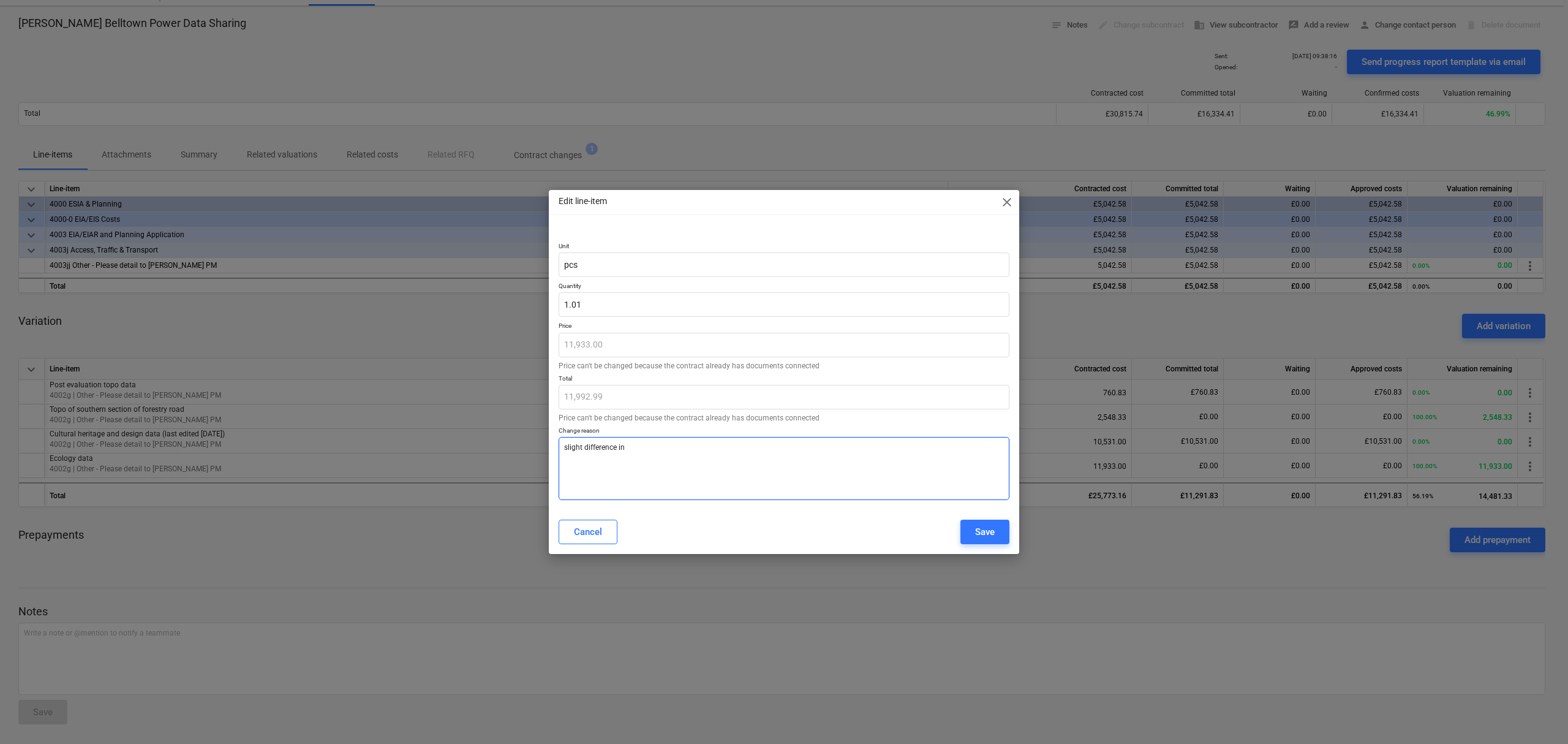
type textarea "x"
type textarea "slight difference in i"
type textarea "x"
type textarea "slight difference in in"
type textarea "x"
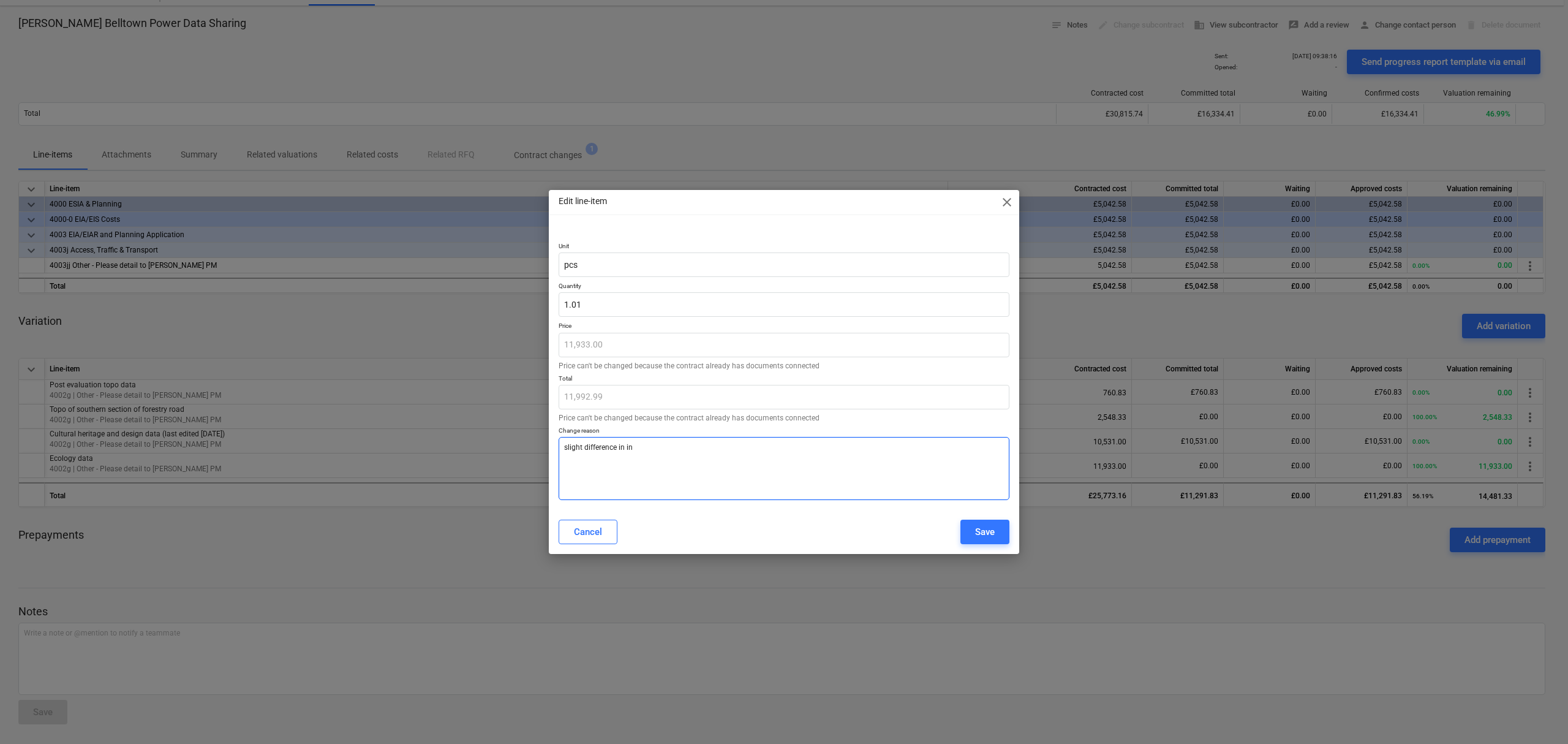
type textarea "slight difference in inv"
type textarea "x"
type textarea "slight difference in invo"
type textarea "x"
type textarea "slight difference in invoi"
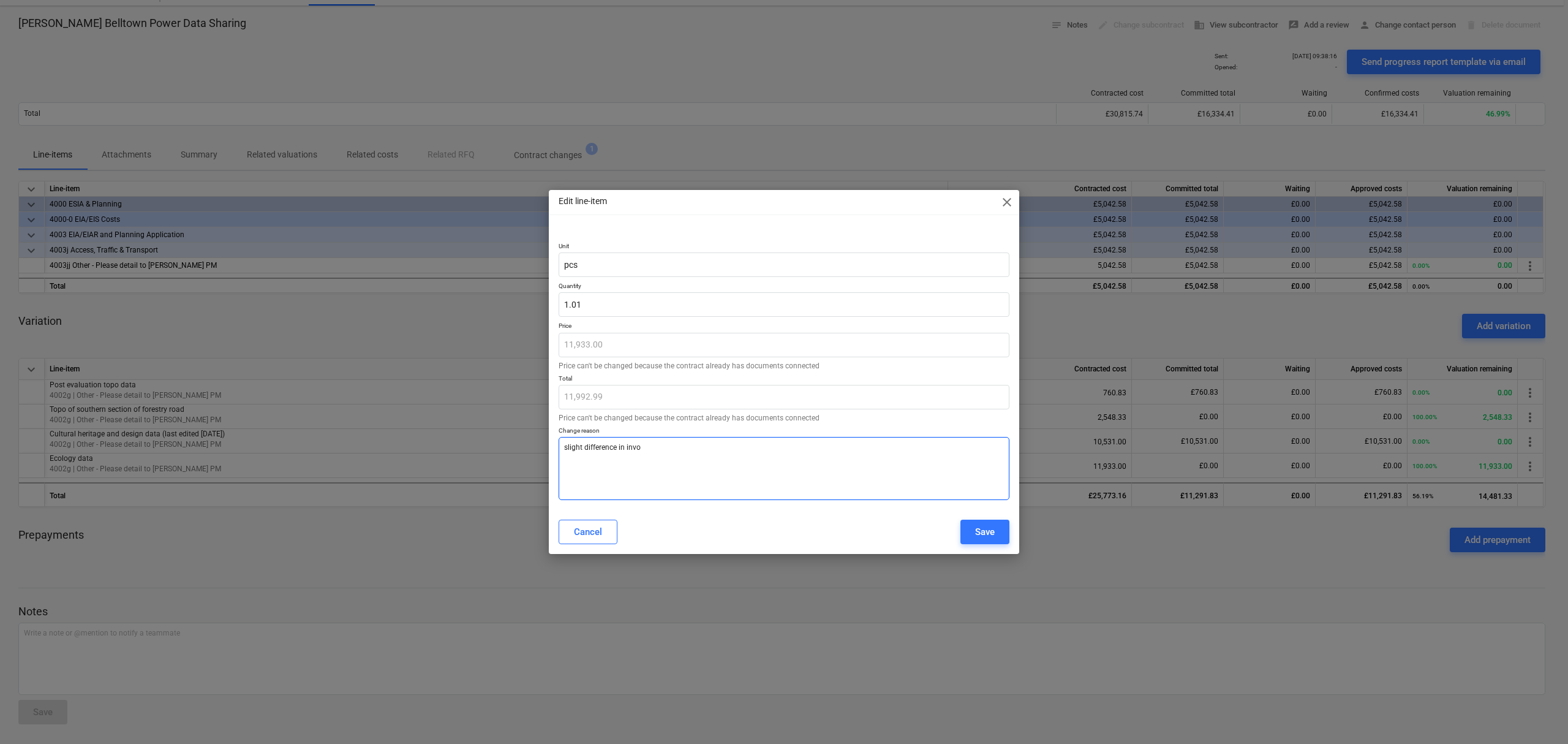
type textarea "x"
type textarea "slight difference in invoic"
type textarea "x"
type textarea "slight difference in invoice"
type textarea "x"
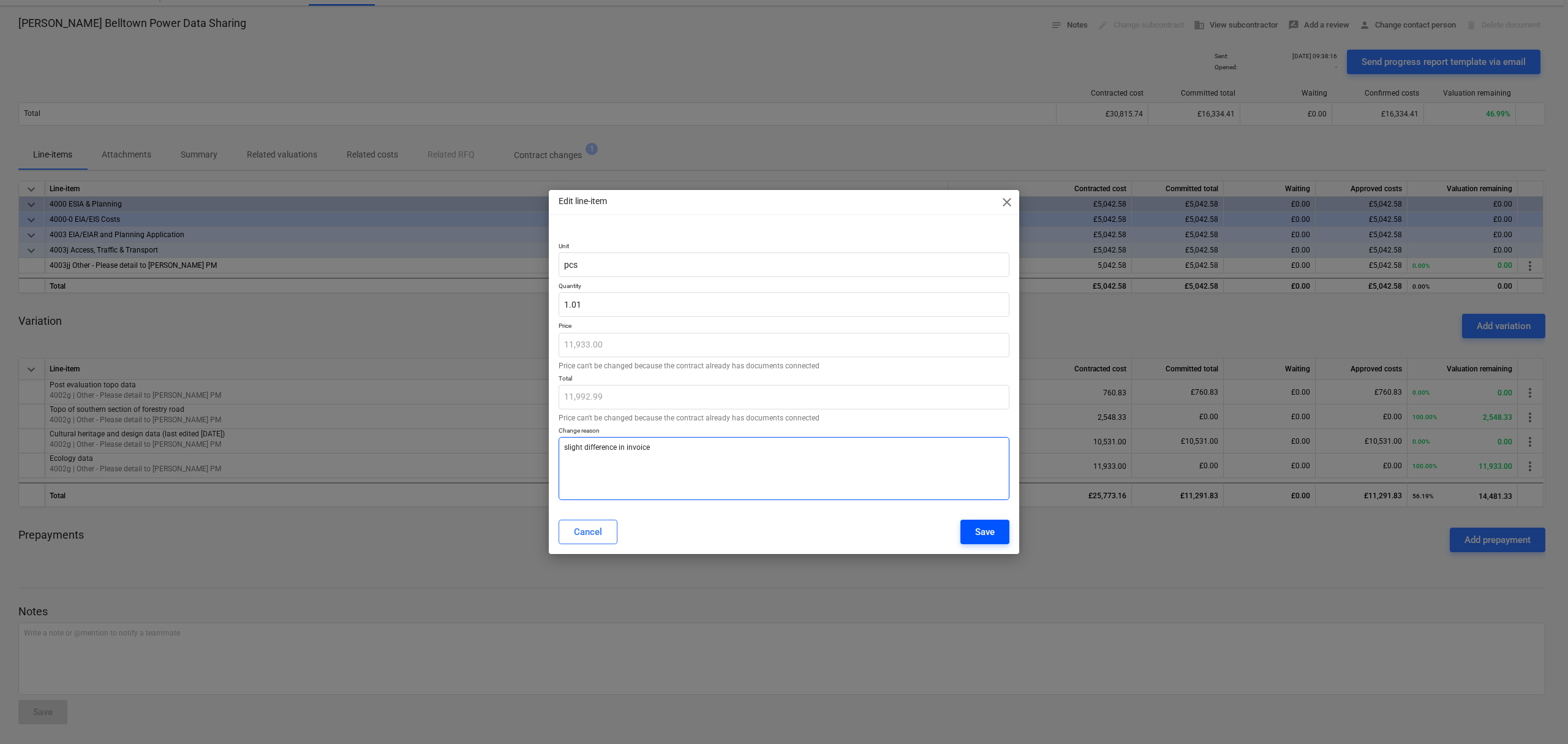
type textarea "slight difference in invoice"
click at [993, 528] on div "Save" at bounding box center [985, 532] width 19 height 16
type textarea "x"
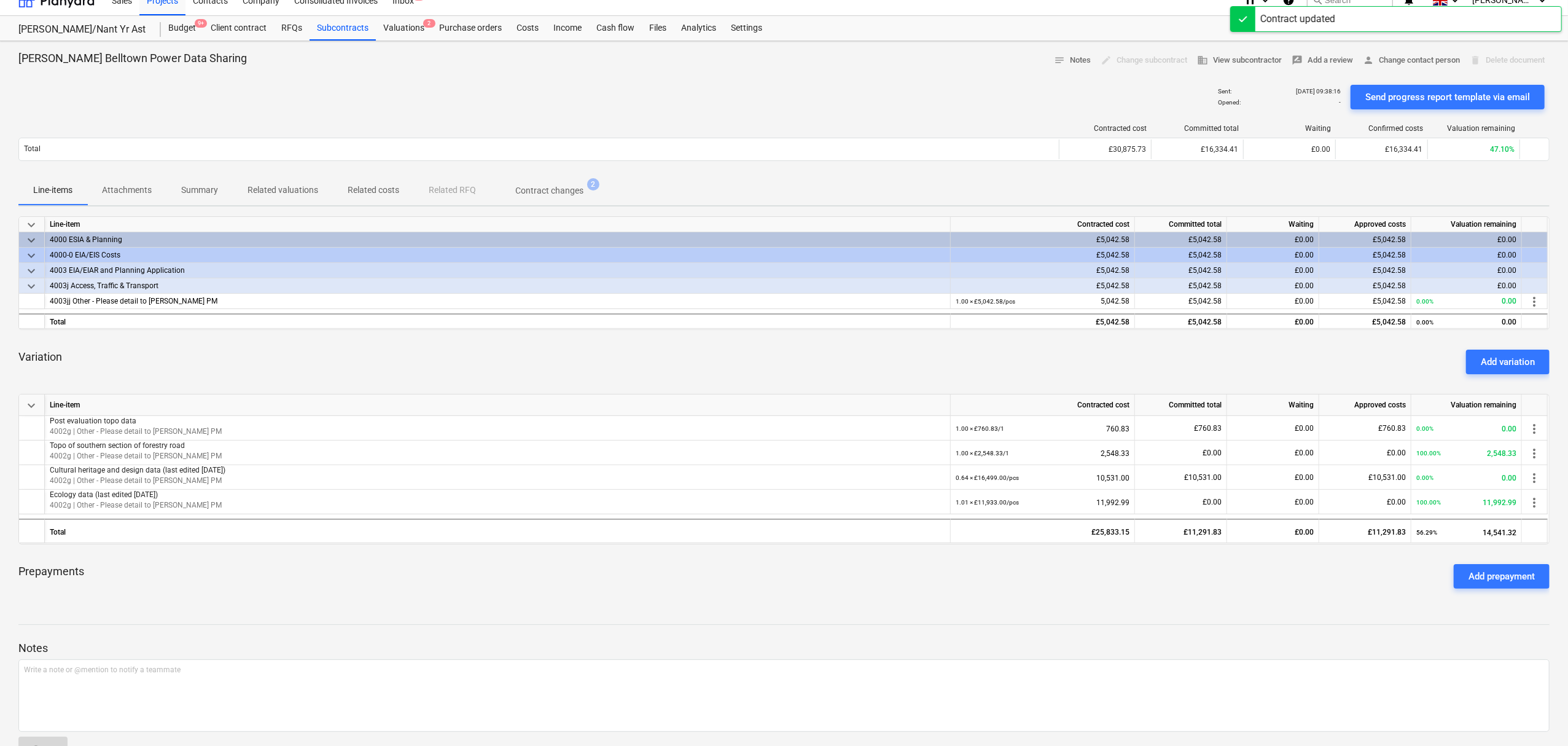
scroll to position [0, 0]
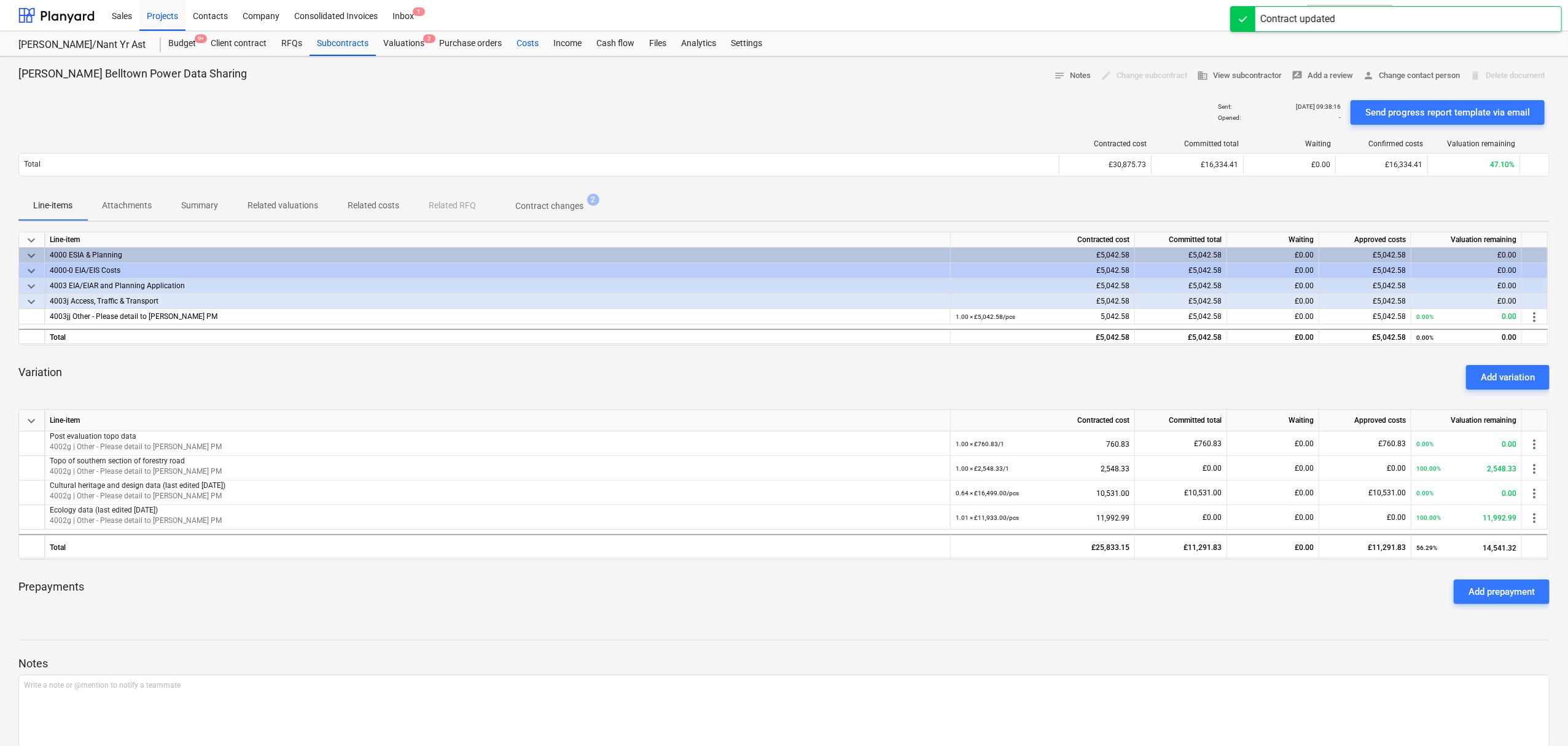
click at [523, 40] on div "Costs" at bounding box center [527, 44] width 37 height 24
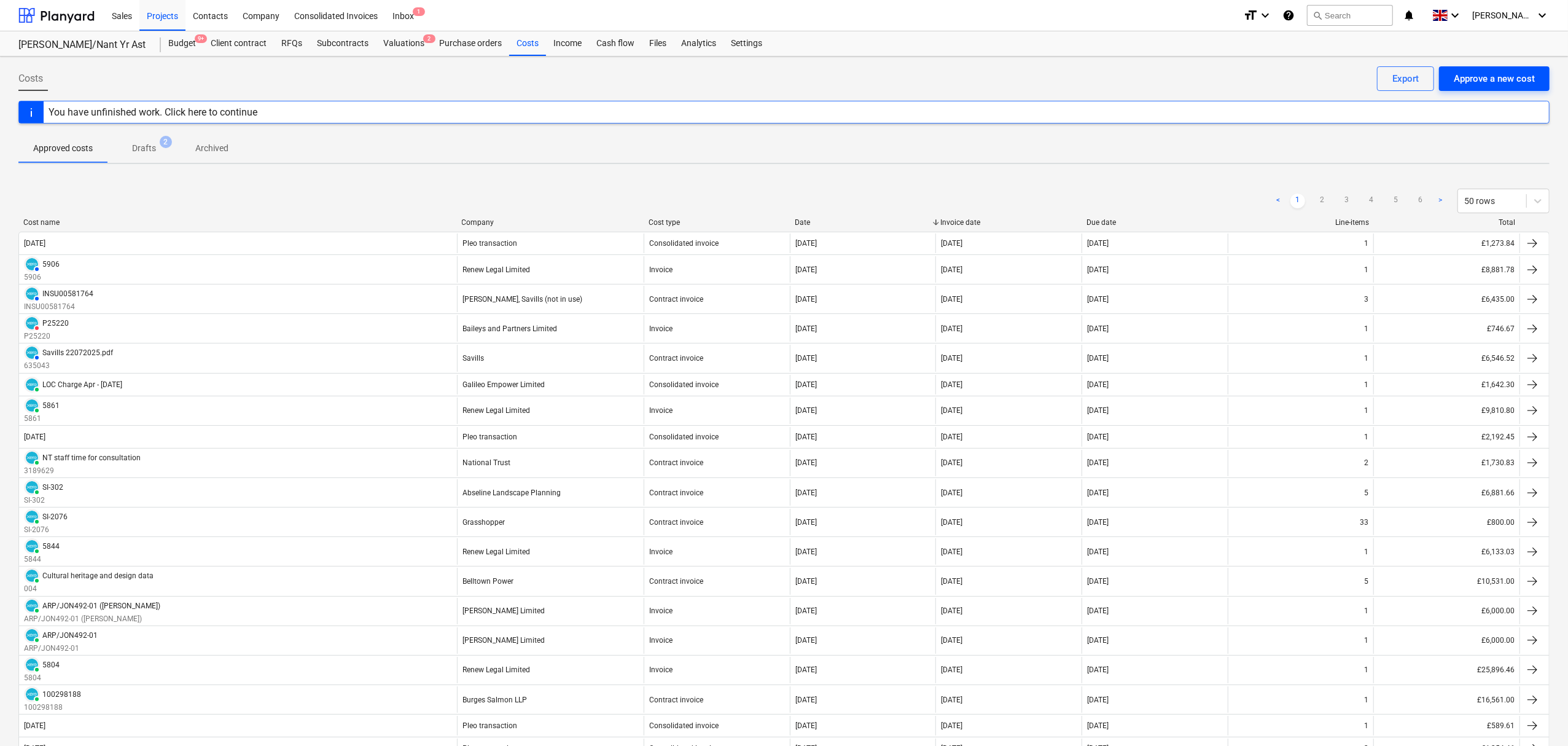
click at [1506, 77] on div "Approve a new cost" at bounding box center [1494, 79] width 81 height 16
click at [173, 108] on div "You have unfinished work. Click here to continue" at bounding box center [153, 112] width 209 height 11
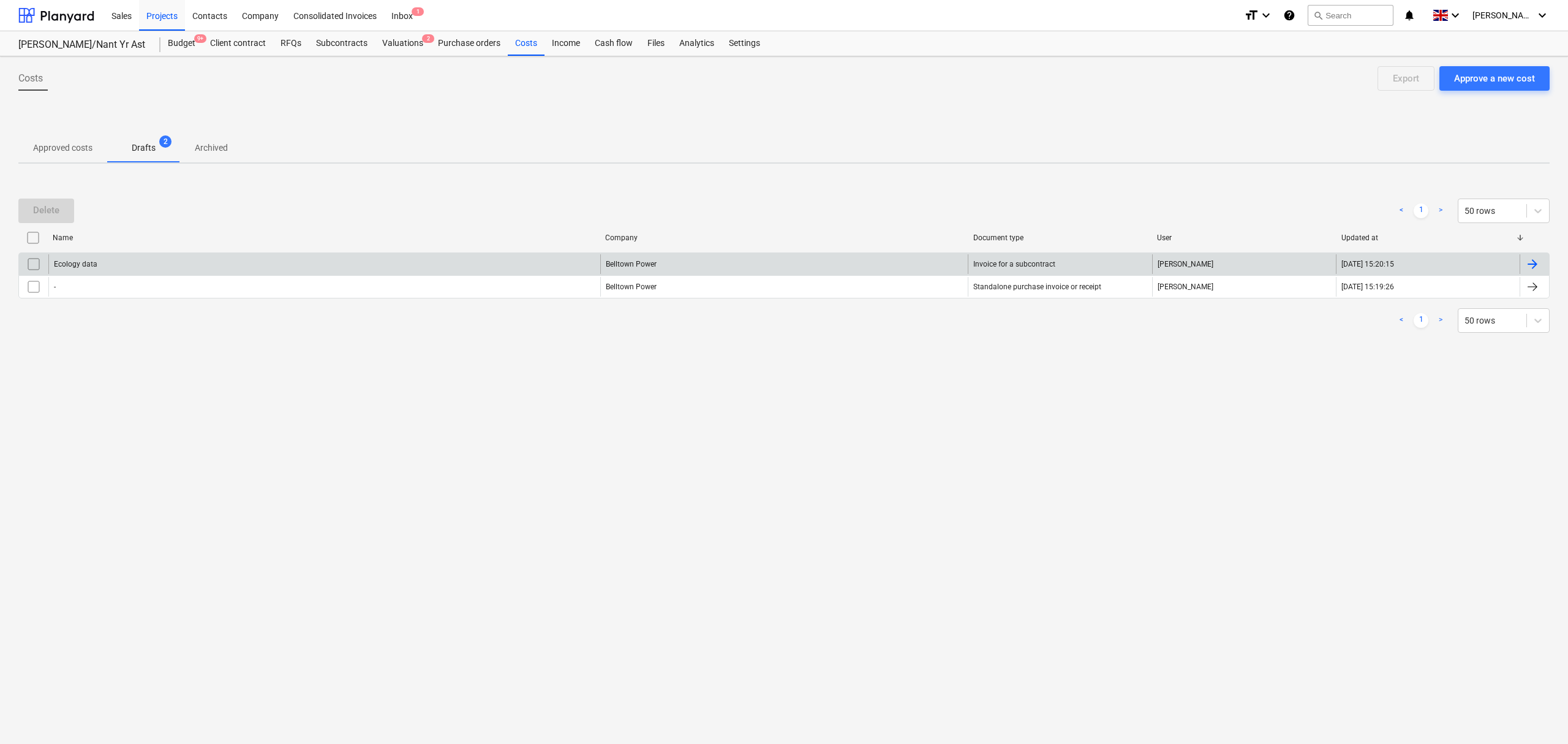
click at [729, 256] on div "Belltown Power" at bounding box center [784, 264] width 368 height 19
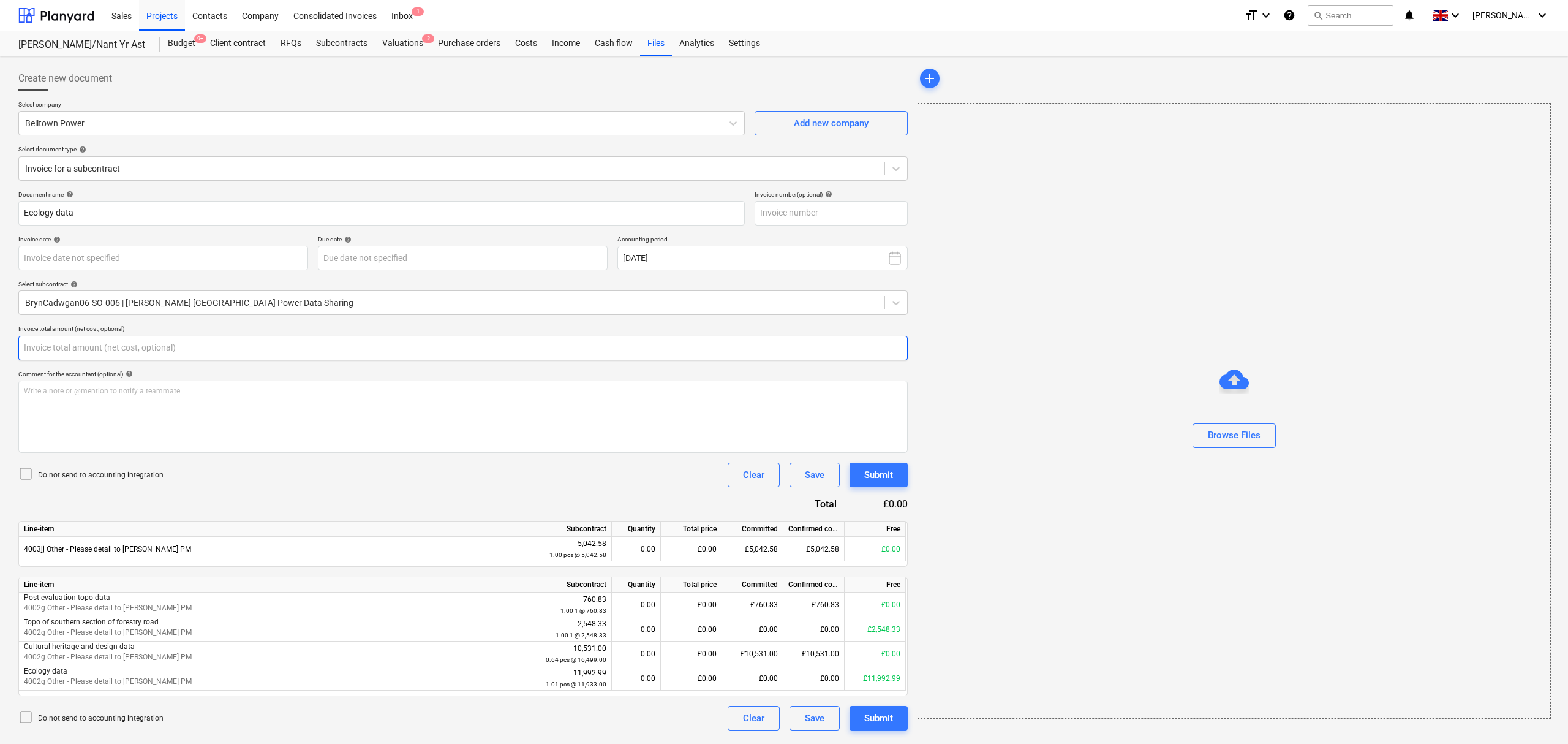
click at [72, 341] on input "text" at bounding box center [463, 348] width 889 height 24
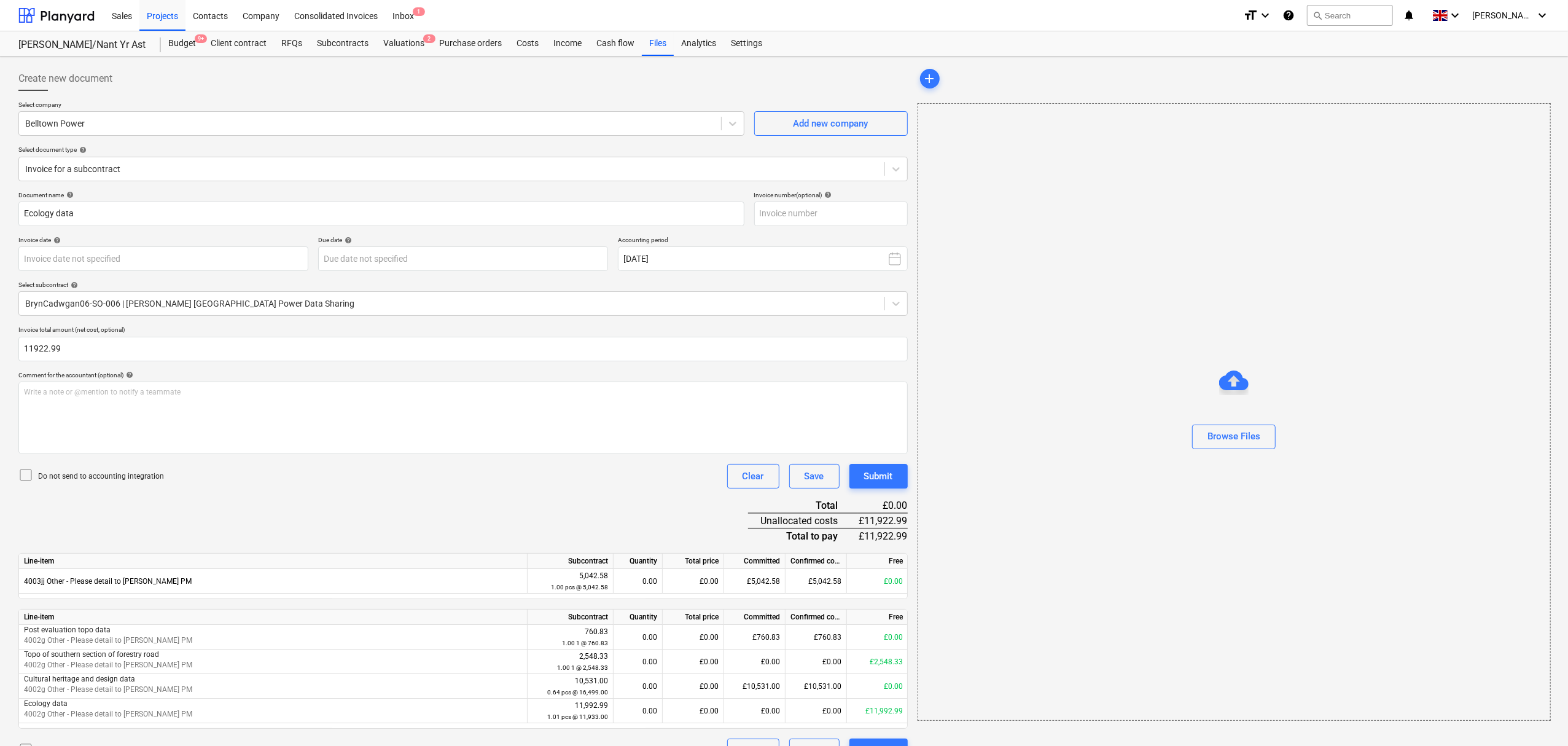
type input "11,922.99"
click at [277, 517] on div "Document name help Ecology data Invoice number (optional) help Invoice date hel…" at bounding box center [463, 477] width 890 height 572
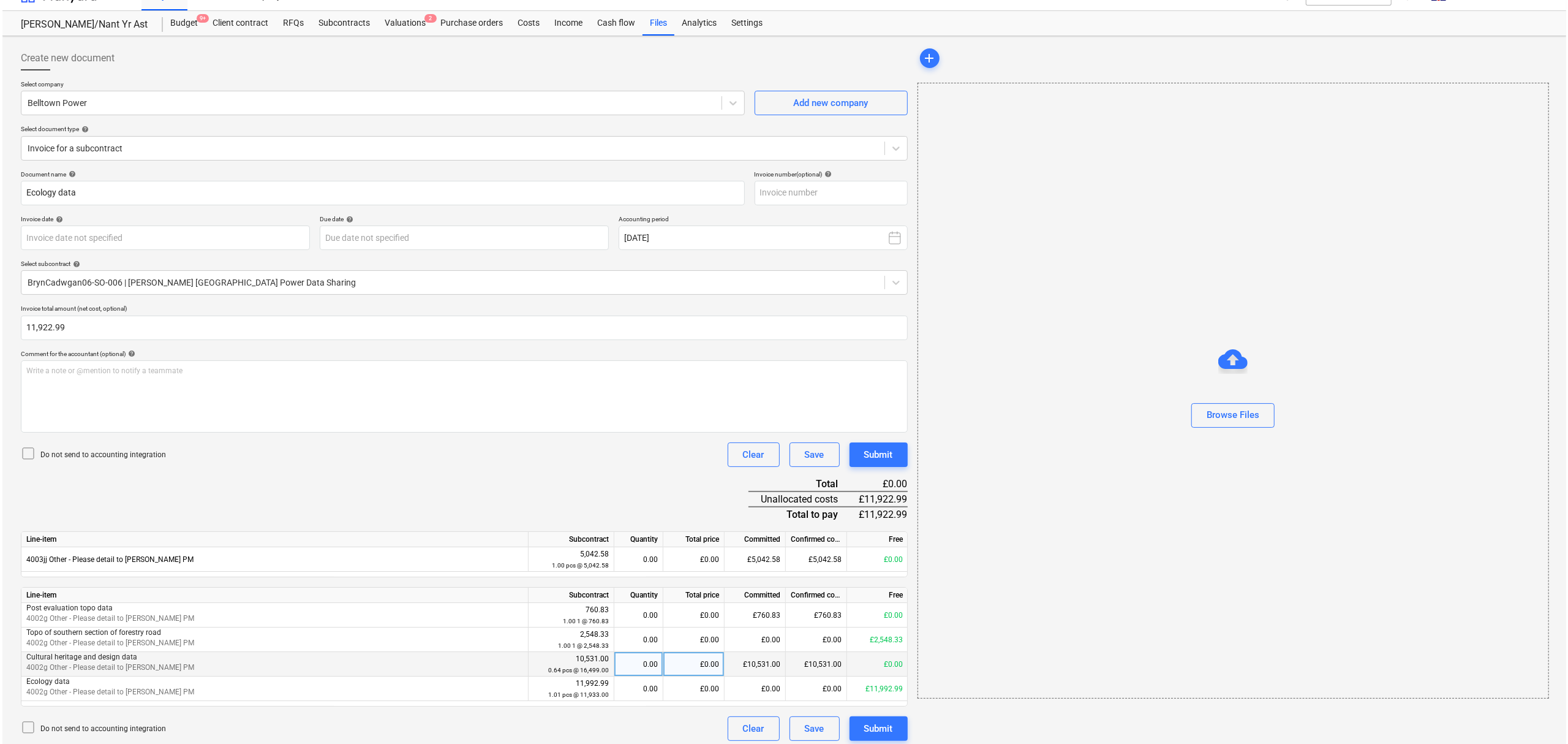
scroll to position [26, 0]
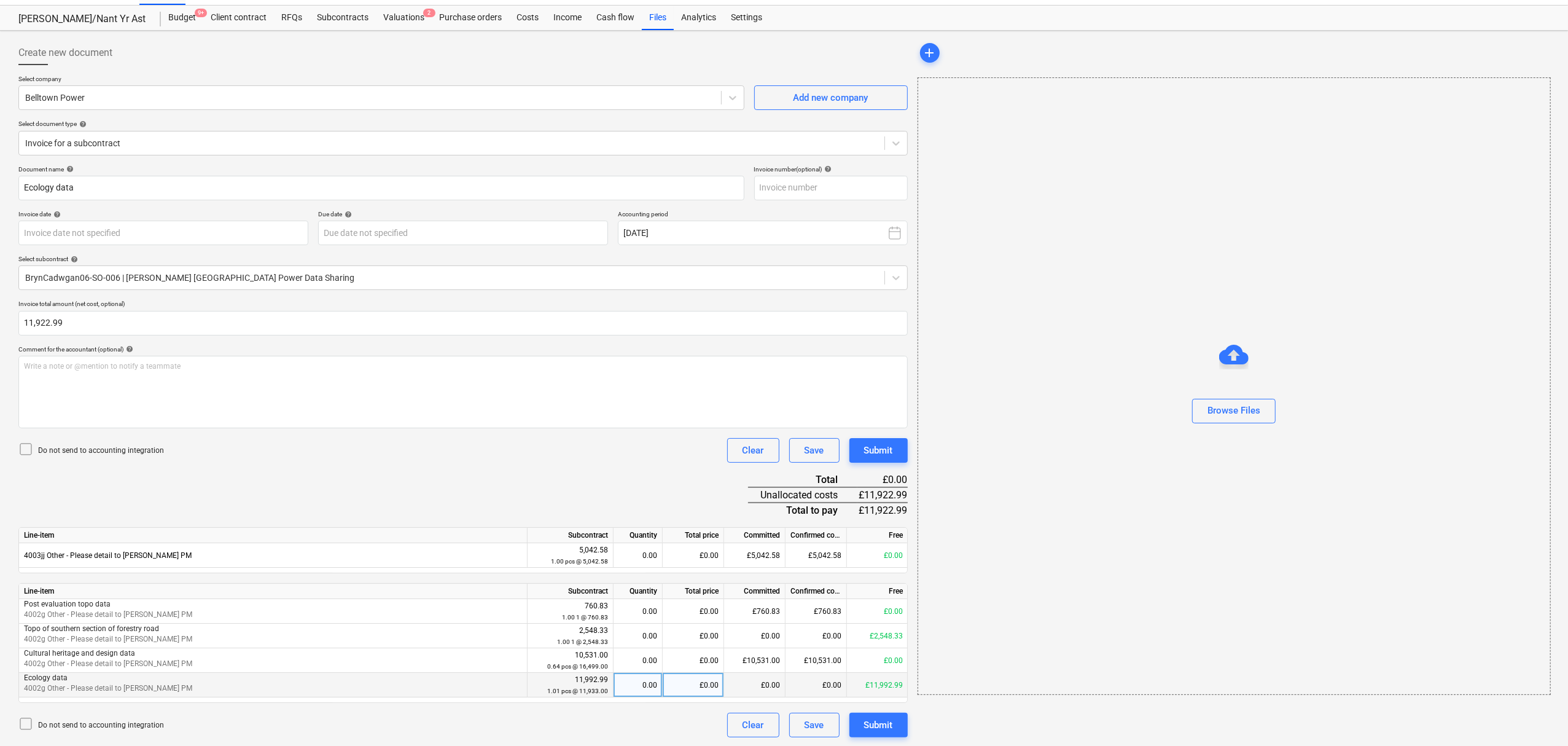
click at [697, 684] on div "£0.00" at bounding box center [693, 685] width 62 height 24
type input "11992.99"
click at [662, 730] on div "Do not send to accounting integration Clear Save Submit" at bounding box center [463, 725] width 890 height 24
click at [892, 448] on div "Submit" at bounding box center [878, 450] width 29 height 16
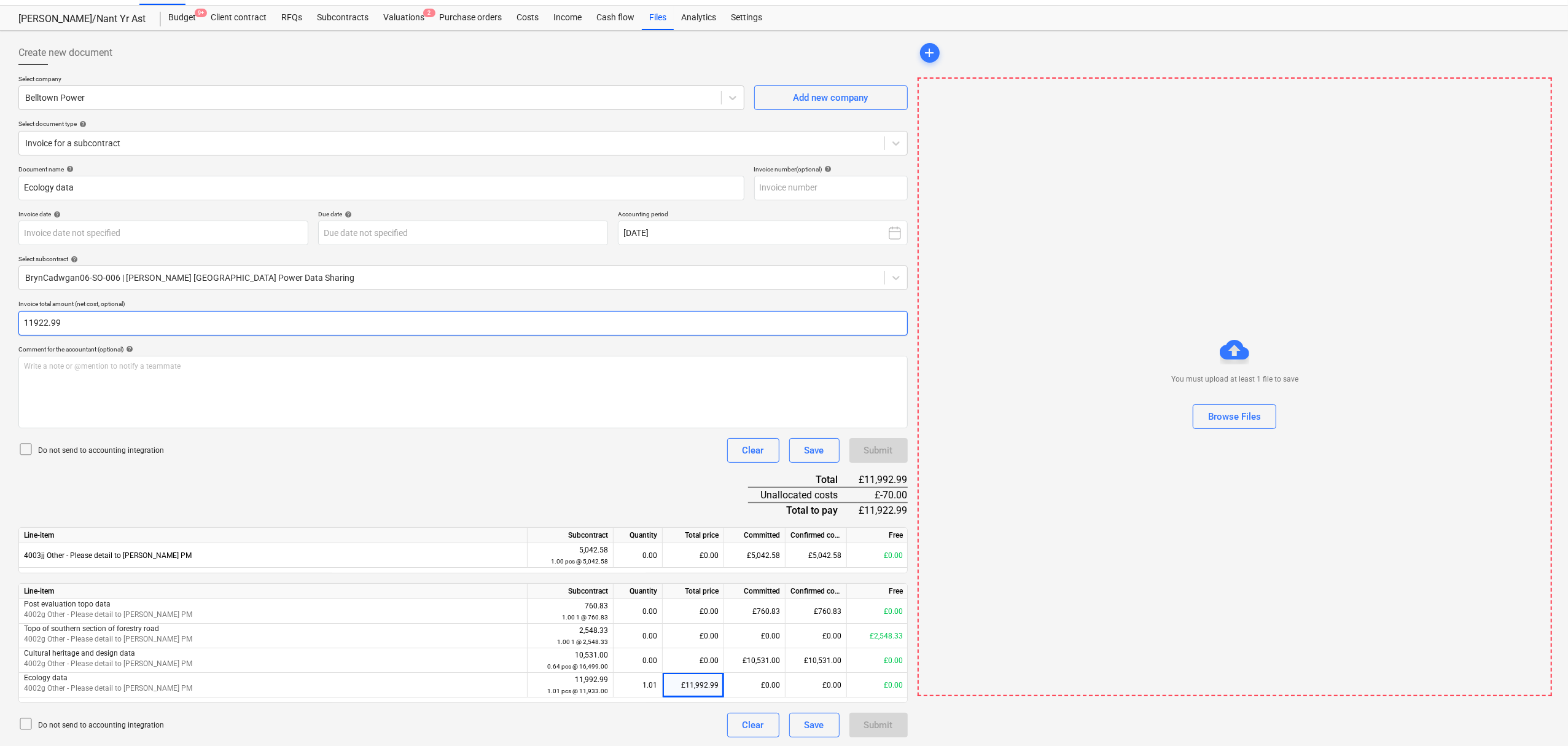
click at [45, 318] on input "11922.99" at bounding box center [463, 324] width 890 height 24
type input "11,992.99"
click at [500, 488] on div "Document name help Ecology data Invoice number (optional) help Invoice date hel…" at bounding box center [463, 451] width 890 height 572
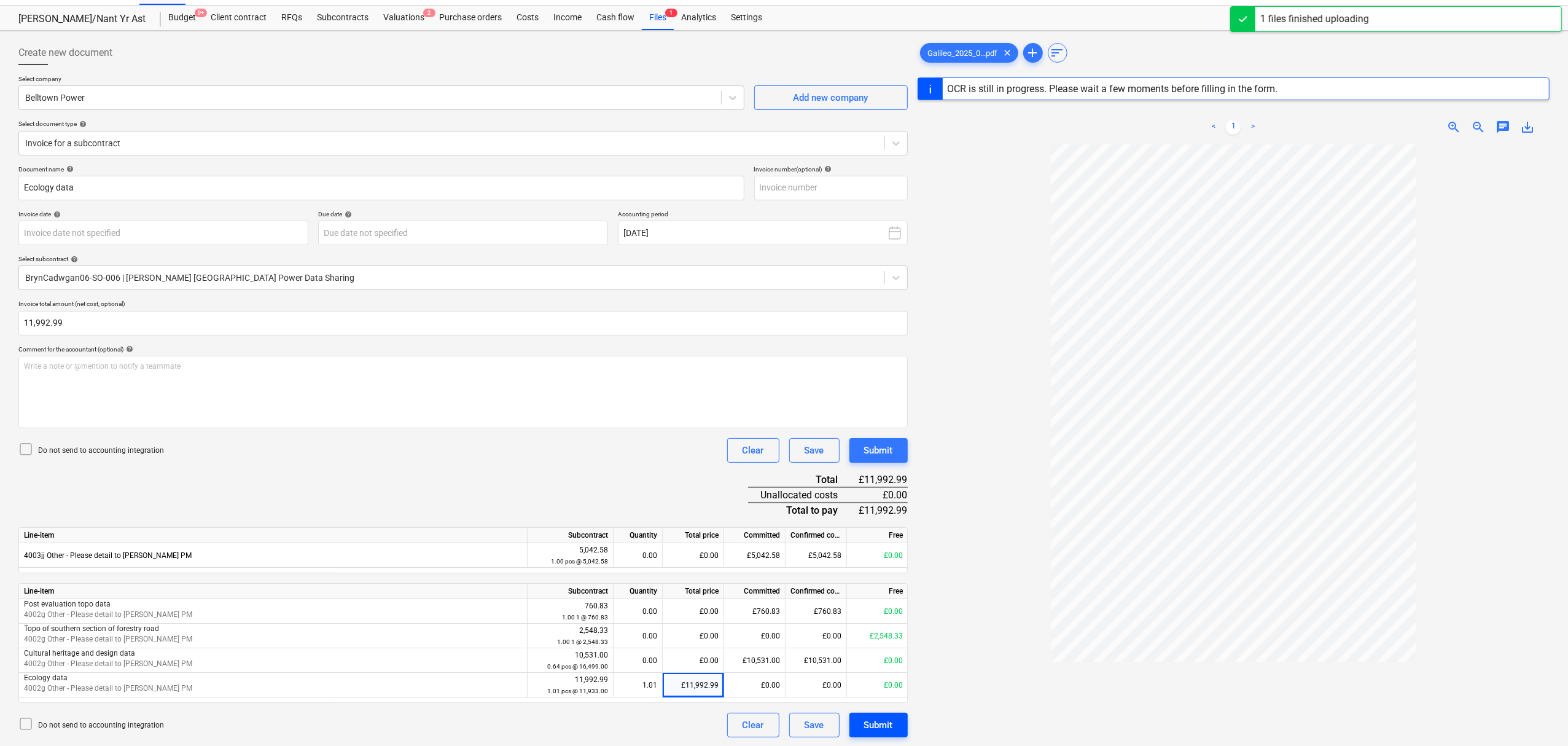
type input "[DATE]"
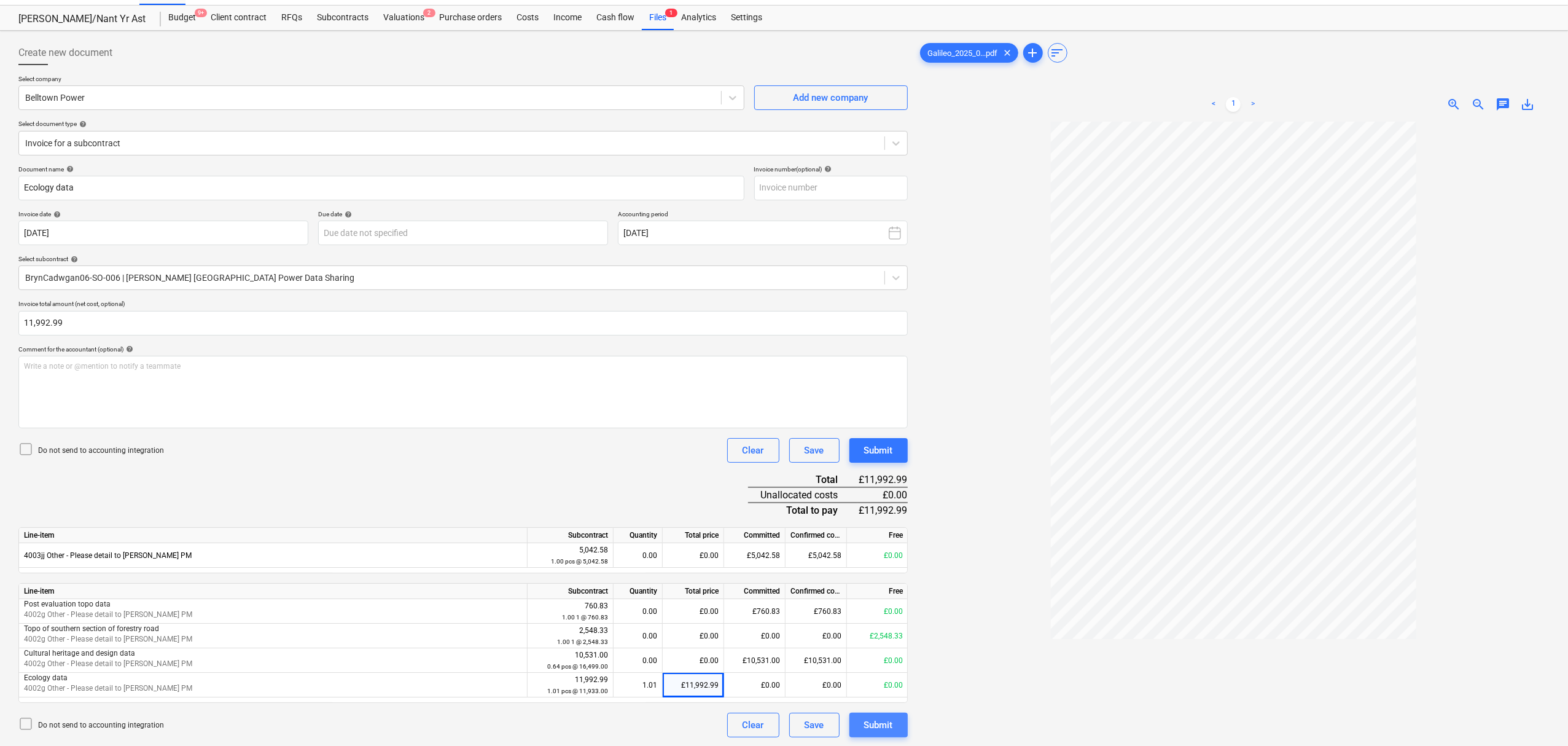
click at [877, 724] on div "Submit" at bounding box center [878, 725] width 29 height 16
